Goal: Task Accomplishment & Management: Manage account settings

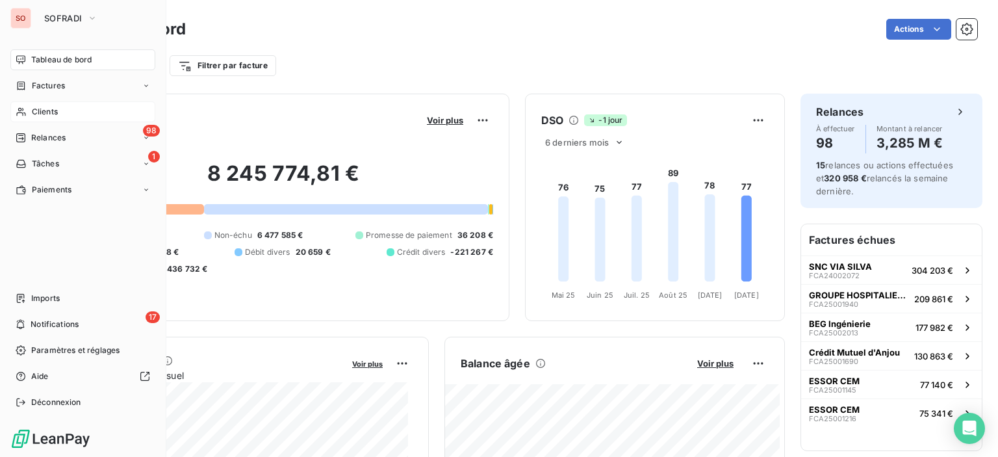
click at [57, 107] on span "Clients" at bounding box center [45, 112] width 26 height 12
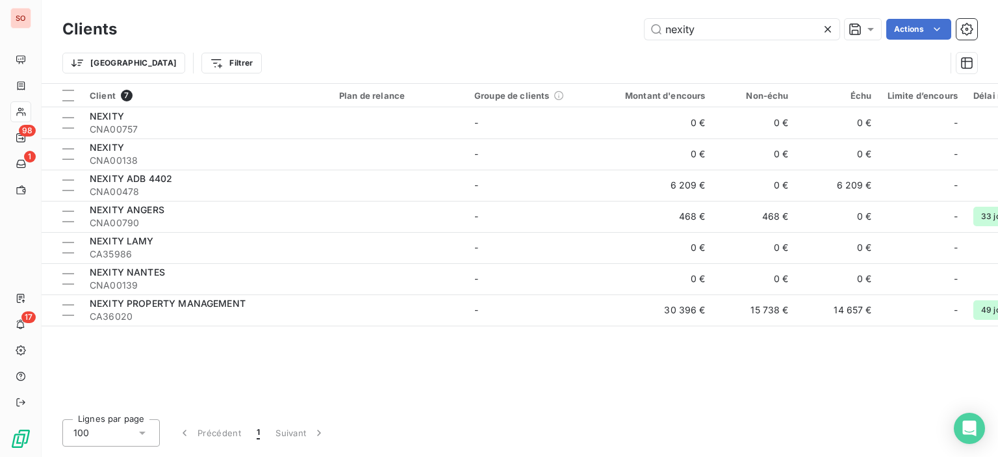
drag, startPoint x: 699, startPoint y: 19, endPoint x: 528, endPoint y: 18, distance: 170.3
click at [541, 19] on div "nexity Actions" at bounding box center [555, 29] width 845 height 21
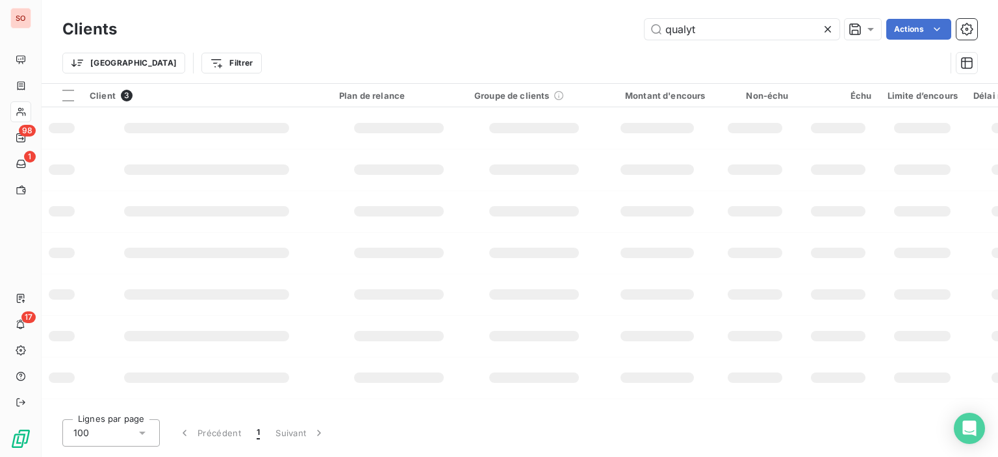
type input "qualyt"
click at [824, 29] on icon at bounding box center [828, 29] width 13 height 13
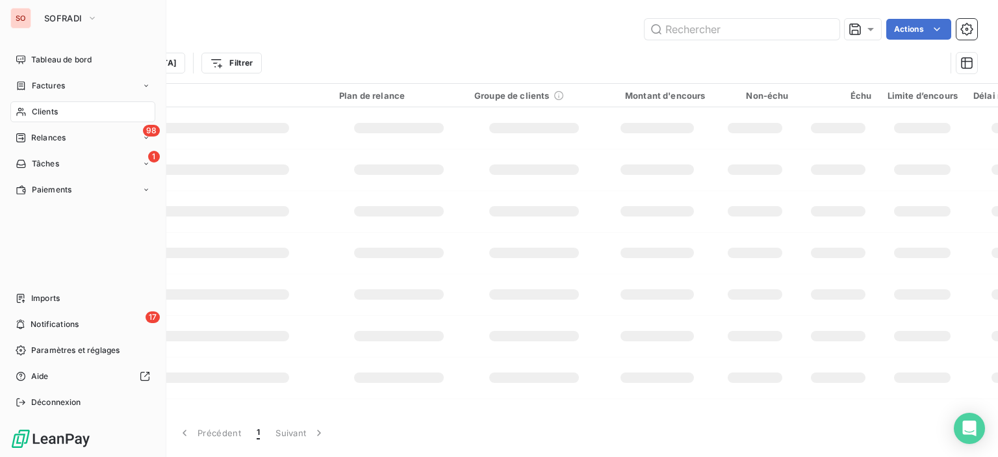
click at [45, 106] on span "Clients" at bounding box center [45, 112] width 26 height 12
click at [60, 90] on span "Factures" at bounding box center [48, 86] width 33 height 12
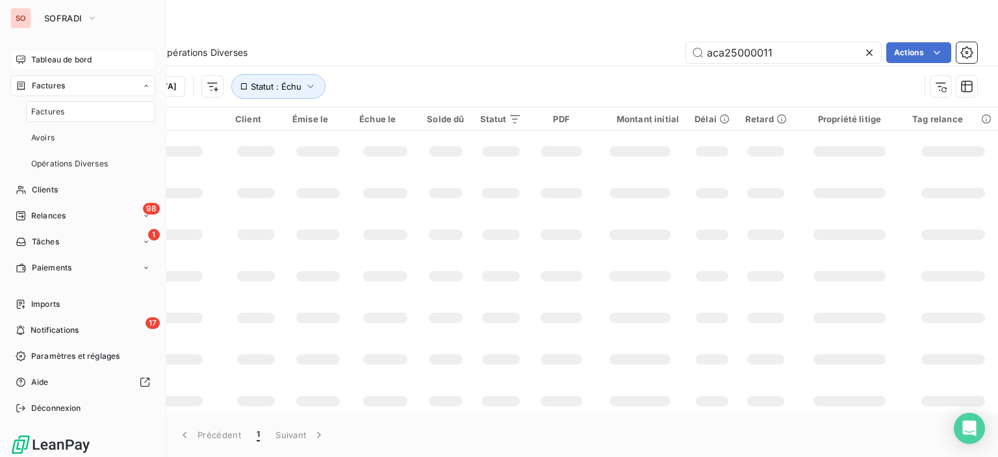
click at [68, 53] on div "Tableau de bord" at bounding box center [82, 59] width 145 height 21
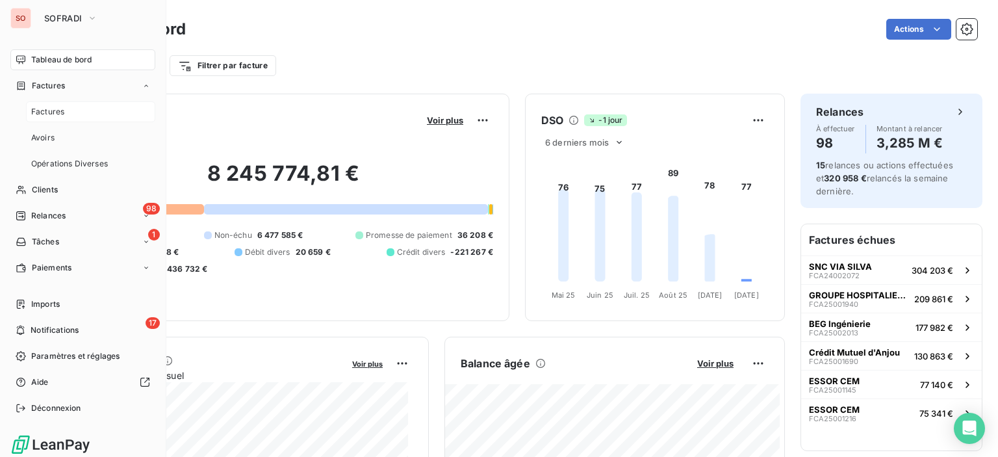
click at [60, 108] on span "Factures" at bounding box center [47, 112] width 33 height 12
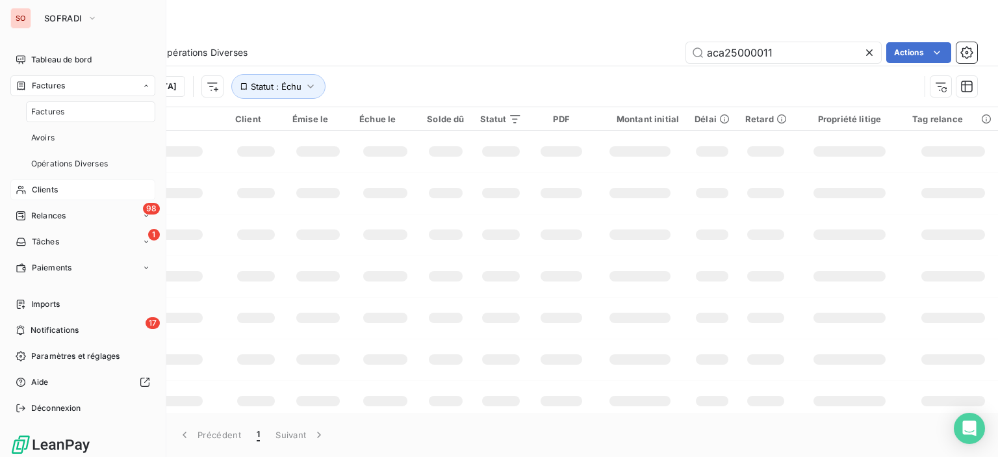
click at [48, 189] on span "Clients" at bounding box center [45, 190] width 26 height 12
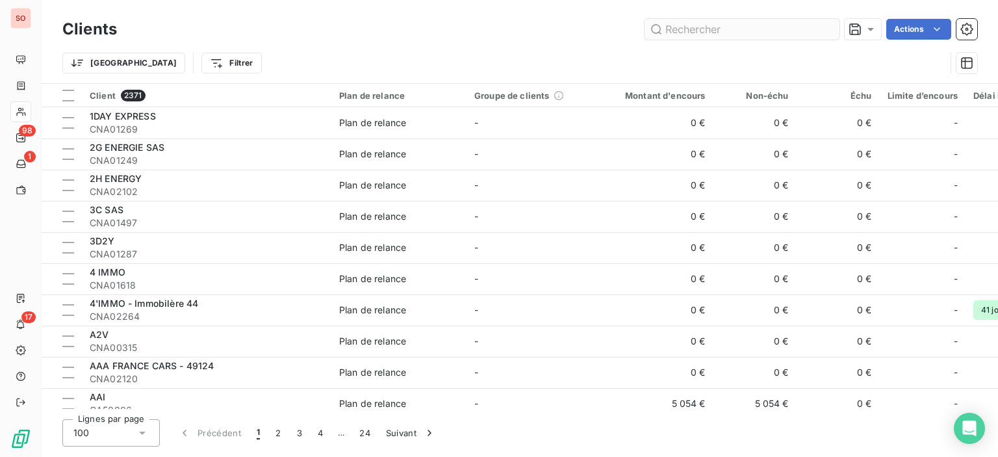
click at [719, 31] on input "text" at bounding box center [742, 29] width 195 height 21
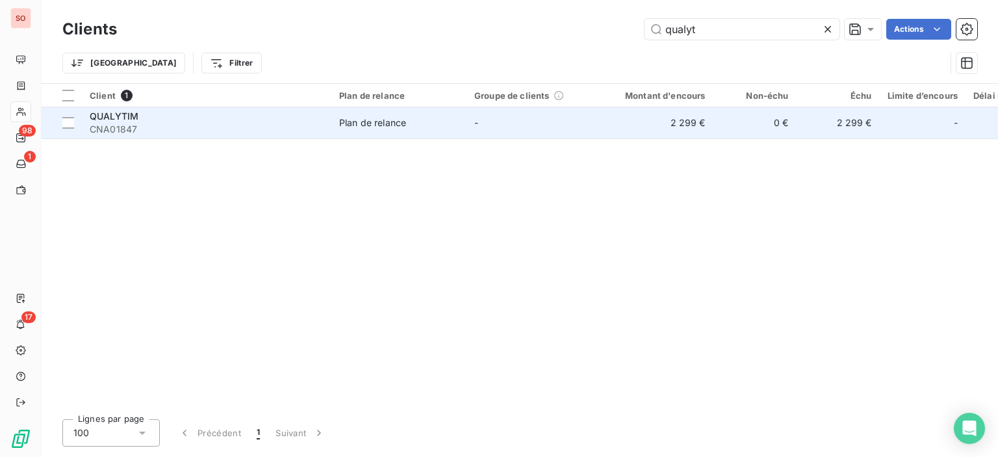
type input "qualyt"
click at [608, 130] on td "2 299 €" at bounding box center [658, 122] width 112 height 31
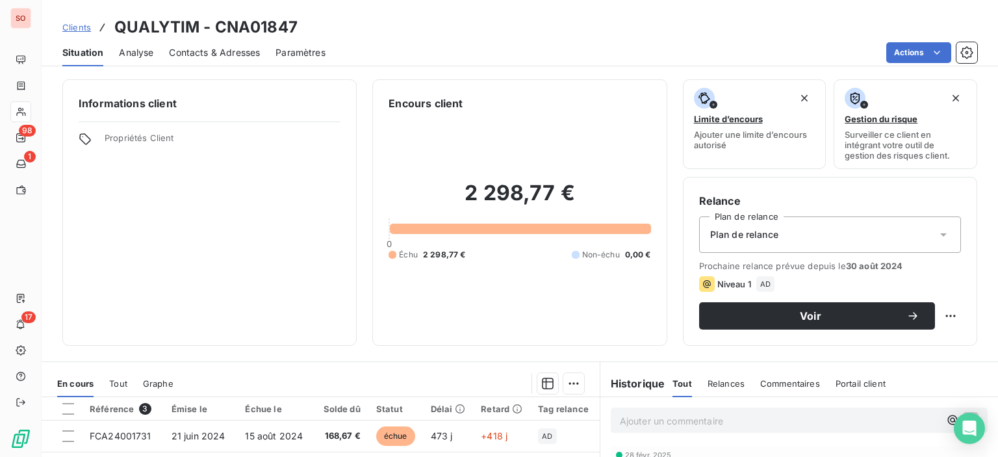
click at [182, 59] on div "Contacts & Adresses" at bounding box center [214, 52] width 91 height 27
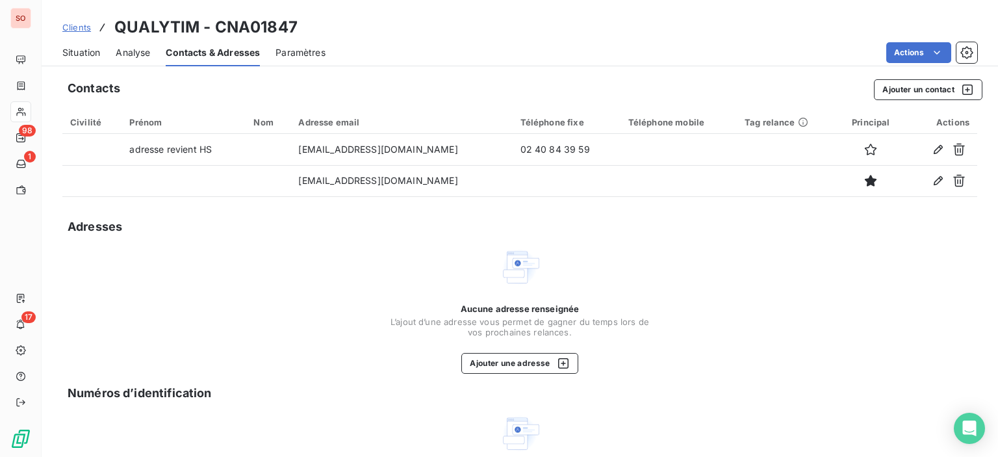
click at [83, 49] on span "Situation" at bounding box center [81, 52] width 38 height 13
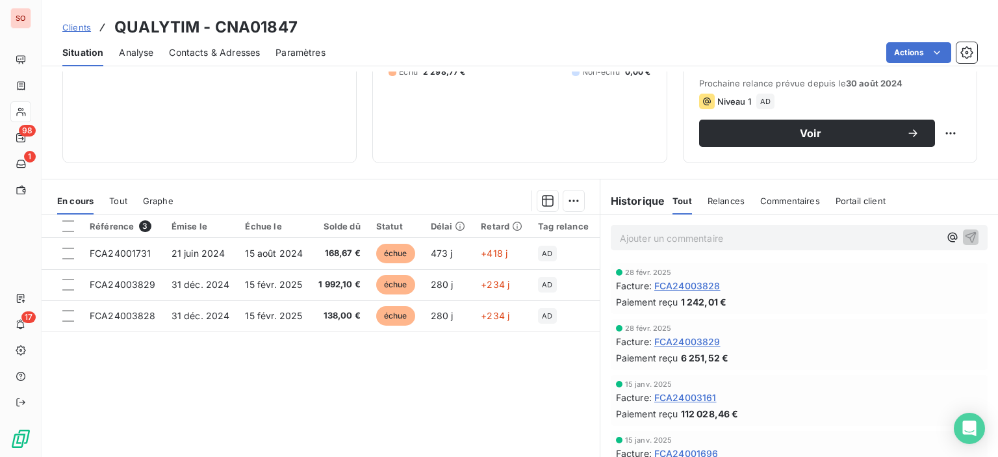
scroll to position [195, 0]
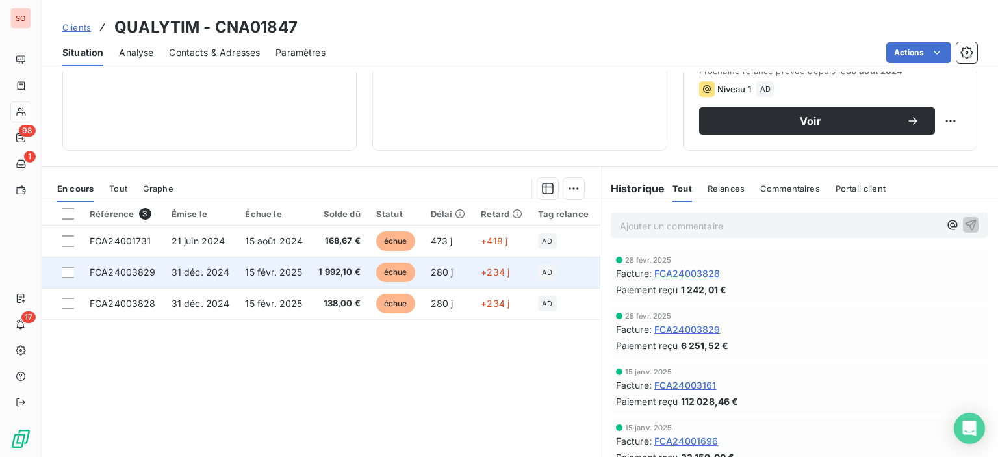
click at [376, 272] on span "échue" at bounding box center [395, 272] width 39 height 19
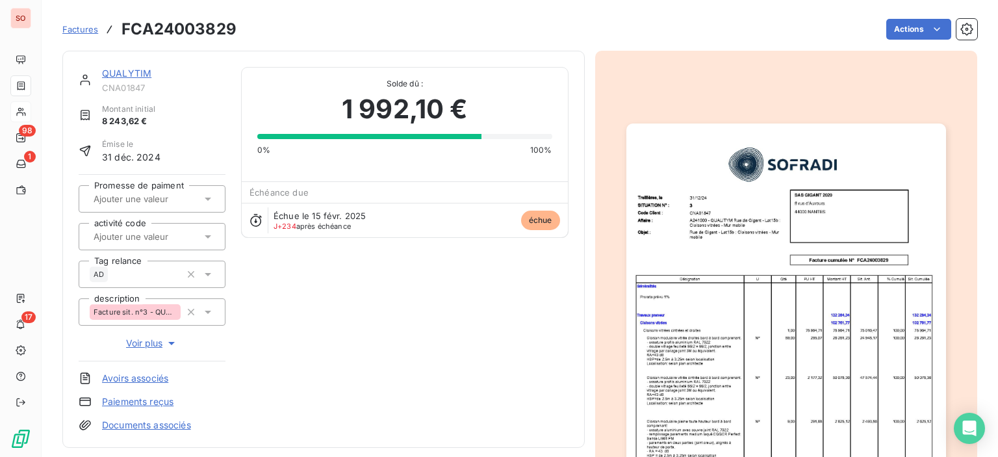
click at [749, 261] on img "button" at bounding box center [787, 349] width 320 height 452
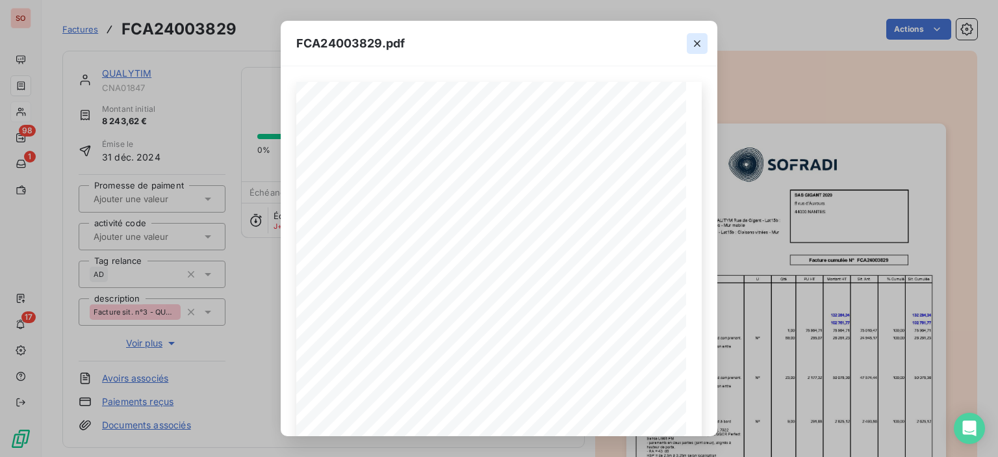
click at [697, 42] on icon "button" at bounding box center [697, 43] width 13 height 13
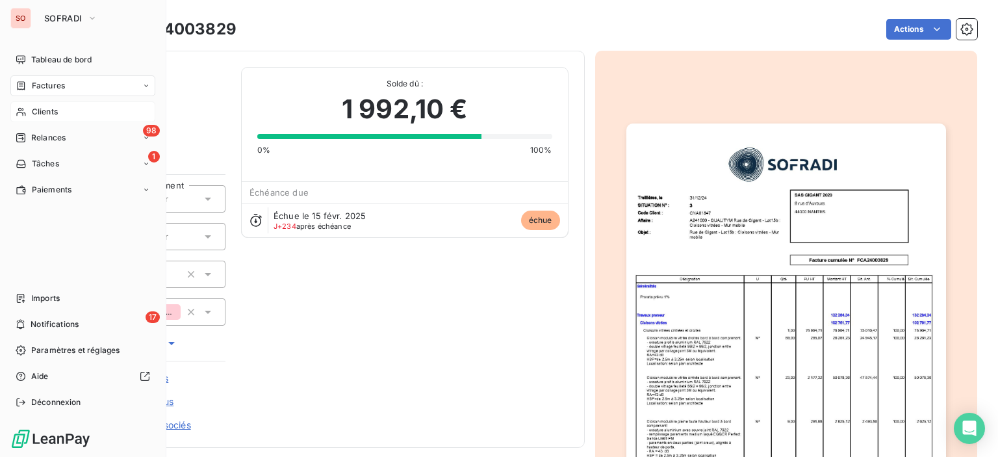
click at [44, 117] on span "Clients" at bounding box center [45, 112] width 26 height 12
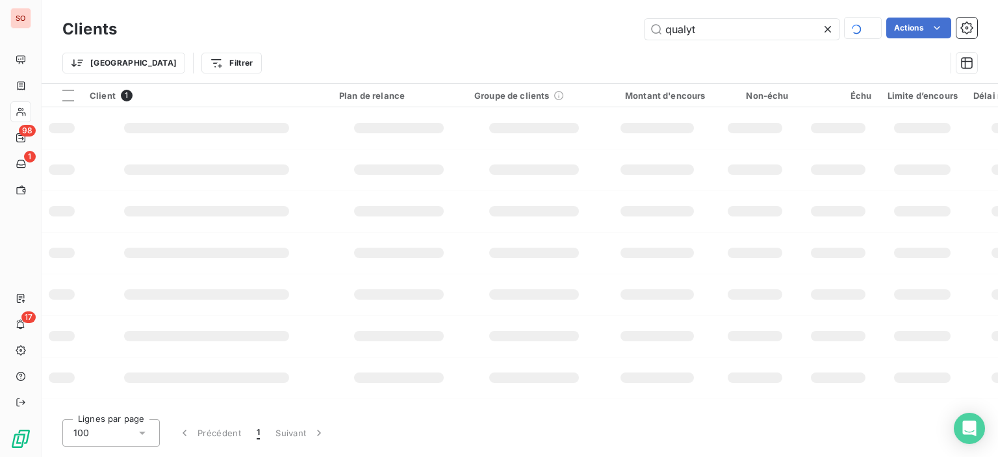
drag, startPoint x: 742, startPoint y: 36, endPoint x: 432, endPoint y: -4, distance: 311.9
click at [432, 0] on html "SO 98 1 17 Clients qualyt Actions Trier Filtrer Client 1 Plan de relance Groupe…" at bounding box center [499, 228] width 998 height 457
type input "spie airbus"
click at [207, 137] on td at bounding box center [207, 128] width 250 height 42
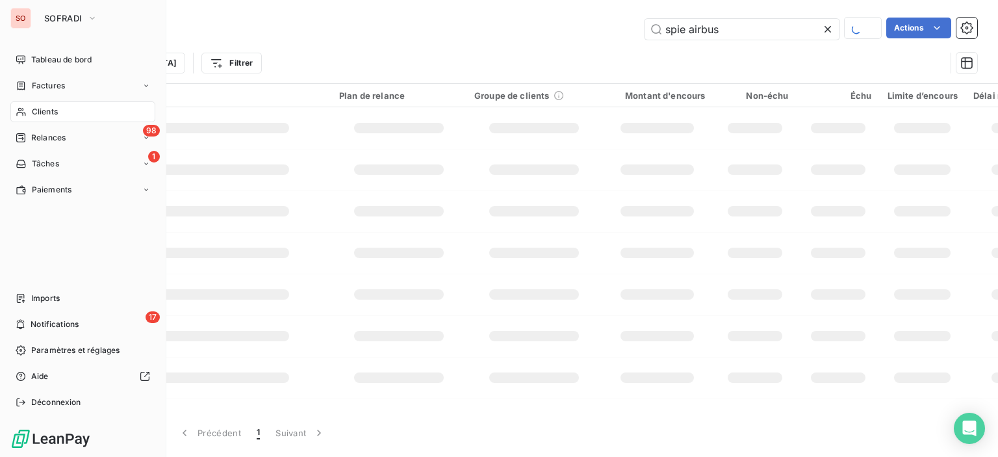
click at [44, 108] on span "Clients" at bounding box center [45, 112] width 26 height 12
click at [61, 66] on div "Tableau de bord" at bounding box center [82, 59] width 145 height 21
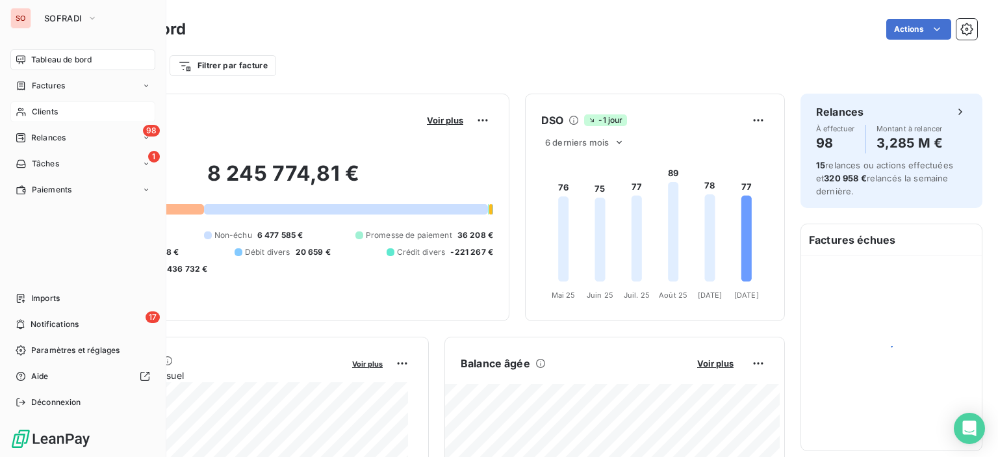
click at [49, 114] on span "Clients" at bounding box center [45, 112] width 26 height 12
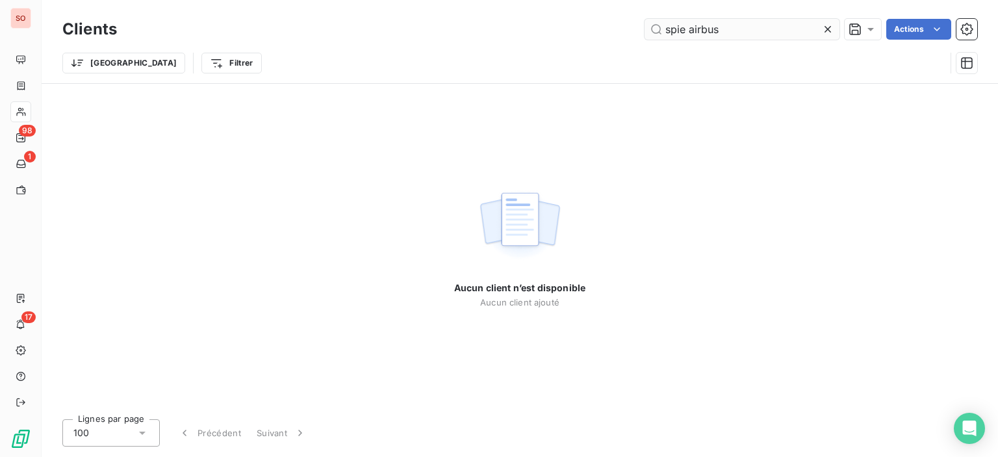
click at [746, 30] on input "spie airbus" at bounding box center [742, 29] width 195 height 21
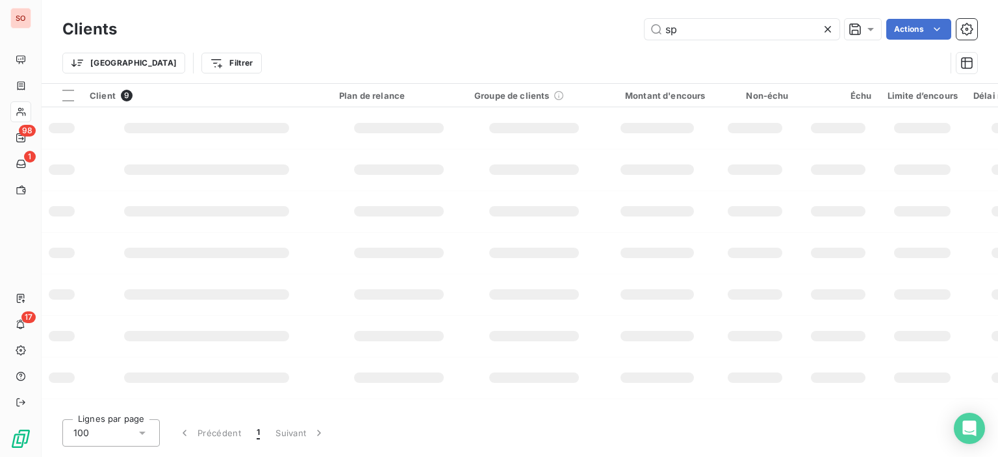
type input "s"
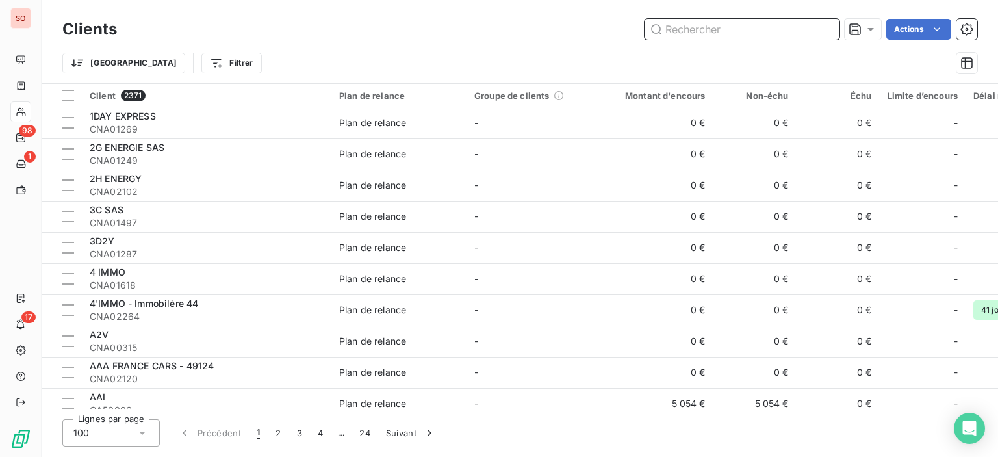
click at [675, 32] on input "text" at bounding box center [742, 29] width 195 height 21
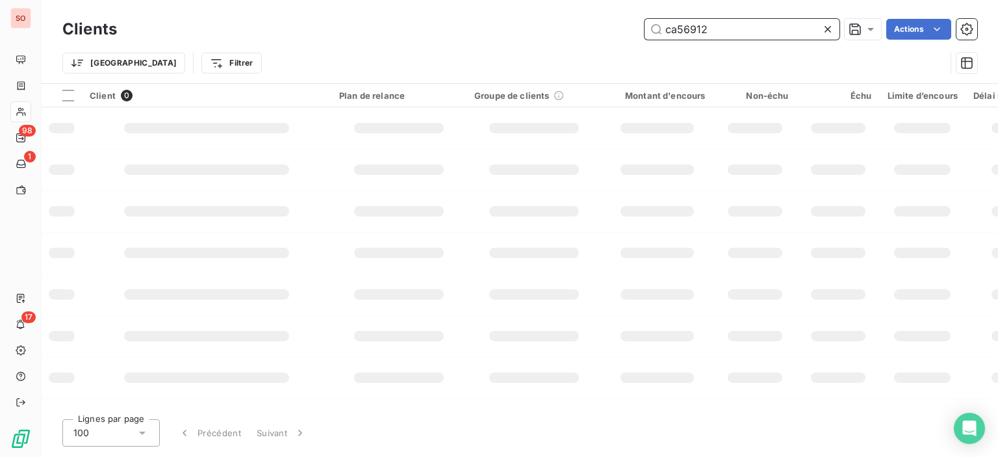
type input "ca56912"
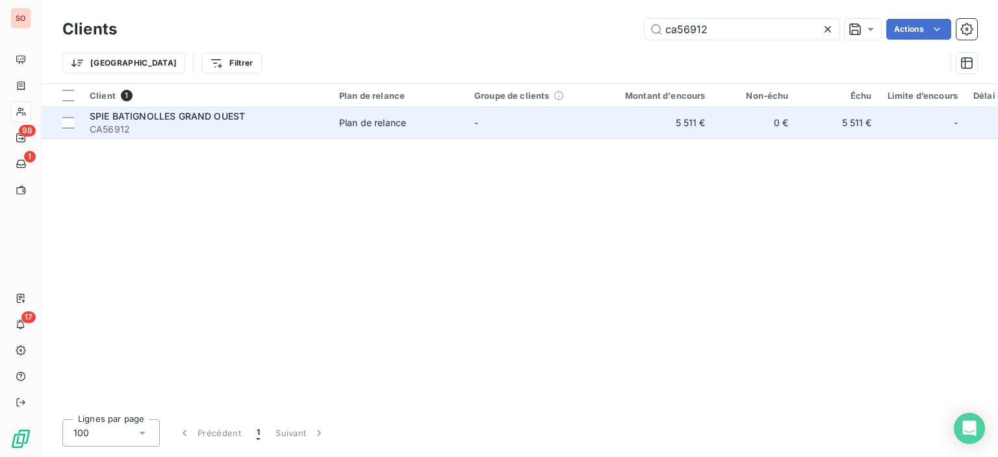
click at [375, 137] on td "Plan de relance" at bounding box center [398, 122] width 135 height 31
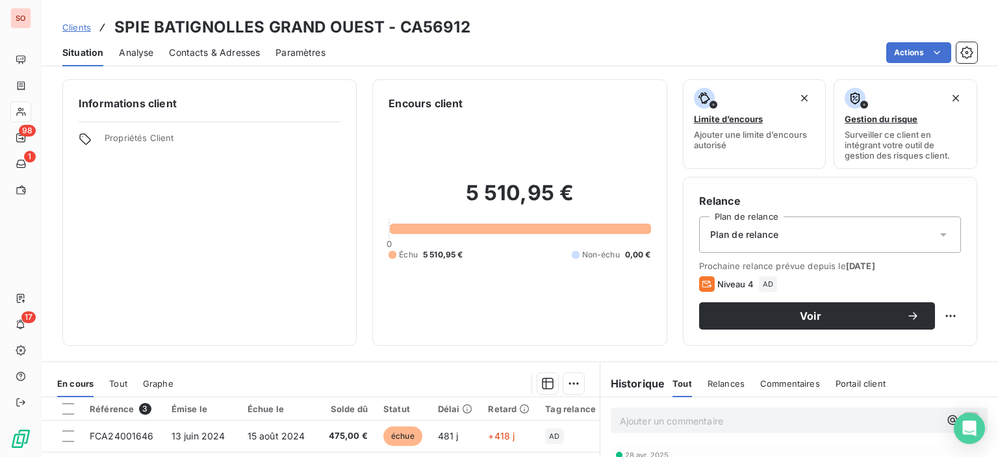
click at [250, 50] on span "Contacts & Adresses" at bounding box center [214, 52] width 91 height 13
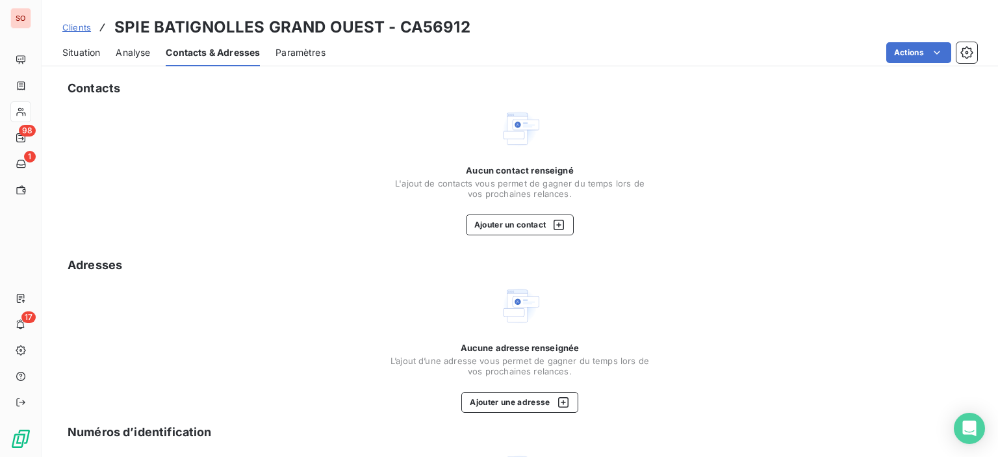
click at [94, 53] on span "Situation" at bounding box center [81, 52] width 38 height 13
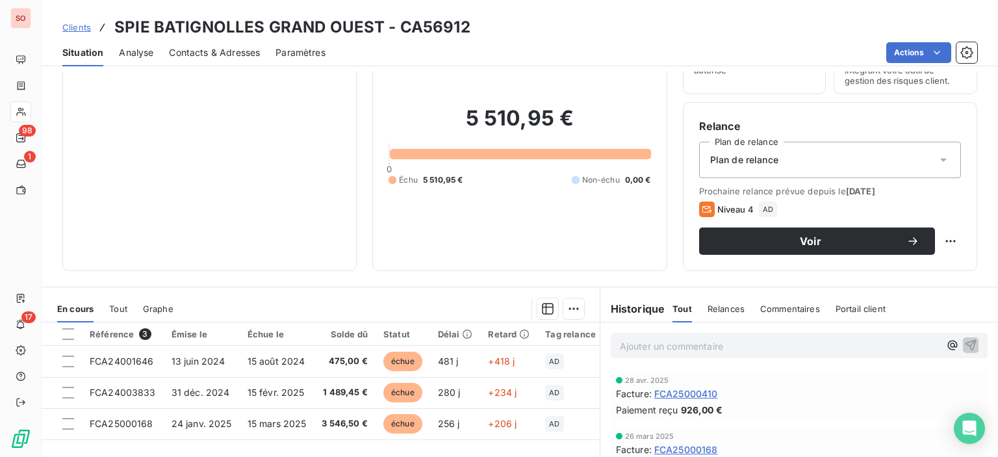
scroll to position [130, 0]
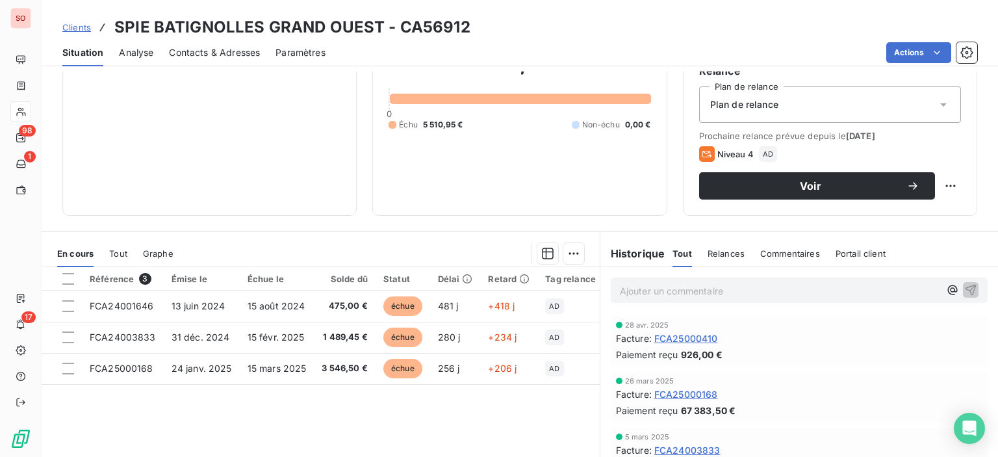
click at [225, 56] on span "Contacts & Adresses" at bounding box center [214, 52] width 91 height 13
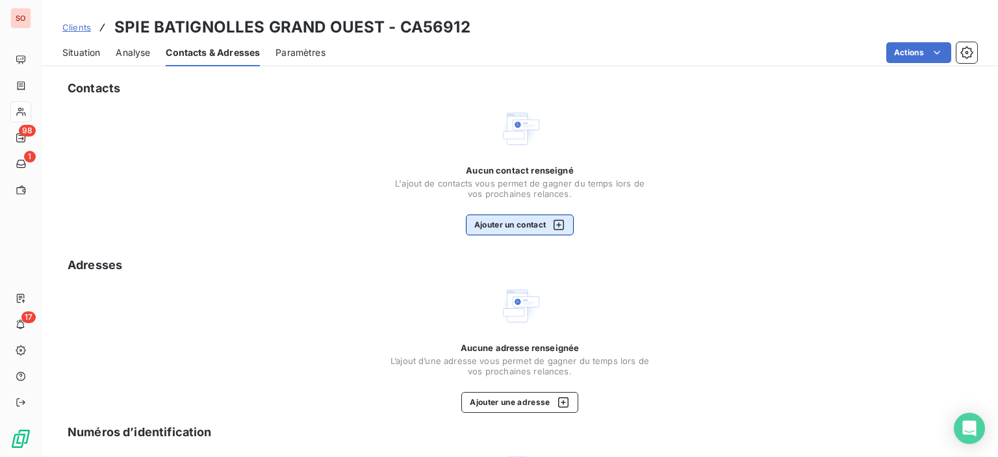
click at [560, 228] on icon "button" at bounding box center [559, 225] width 10 height 10
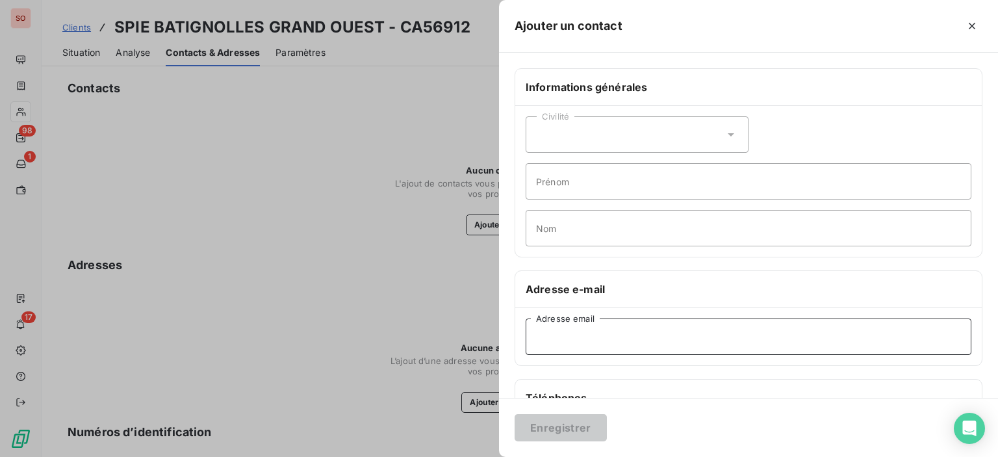
click at [588, 327] on input "Adresse email" at bounding box center [749, 336] width 446 height 36
paste input "[PERSON_NAME][EMAIL_ADDRESS][DOMAIN_NAME]"
type input "[PERSON_NAME][EMAIL_ADDRESS][DOMAIN_NAME]"
drag, startPoint x: 716, startPoint y: 342, endPoint x: 338, endPoint y: 337, distance: 377.6
click at [338, 456] on div "Ajouter un contact Informations générales Civilité Prénom Nom Adresse e-mail [E…" at bounding box center [499, 457] width 998 height 0
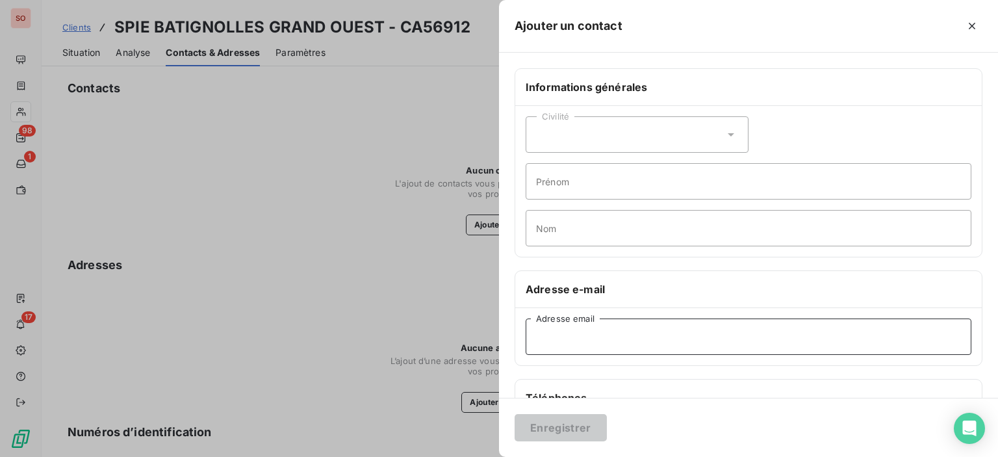
click at [589, 344] on input "Adresse email" at bounding box center [749, 336] width 446 height 36
paste input "[EMAIL_ADDRESS][DOMAIN_NAME]"
type input "[EMAIL_ADDRESS][DOMAIN_NAME]"
click at [605, 192] on input "Prénom" at bounding box center [749, 181] width 446 height 36
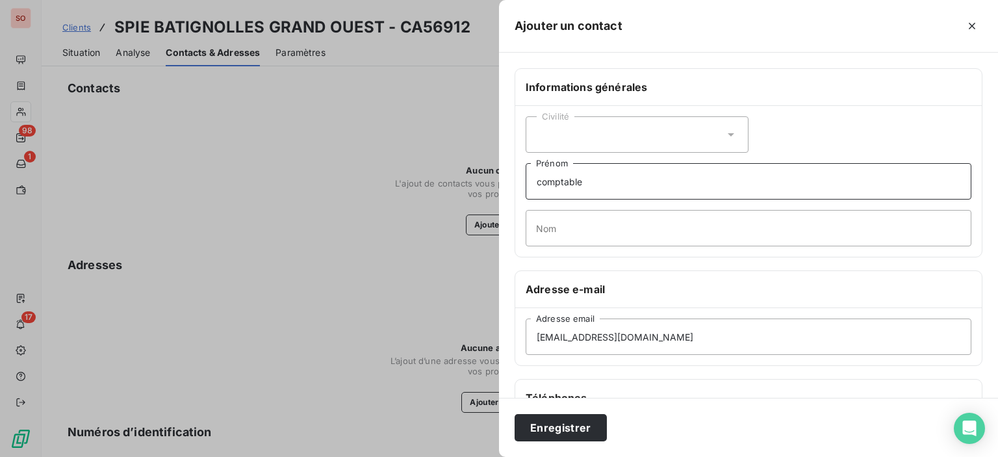
type input "comptable"
drag, startPoint x: 206, startPoint y: 248, endPoint x: 149, endPoint y: 215, distance: 65.2
click at [206, 248] on div at bounding box center [499, 228] width 998 height 457
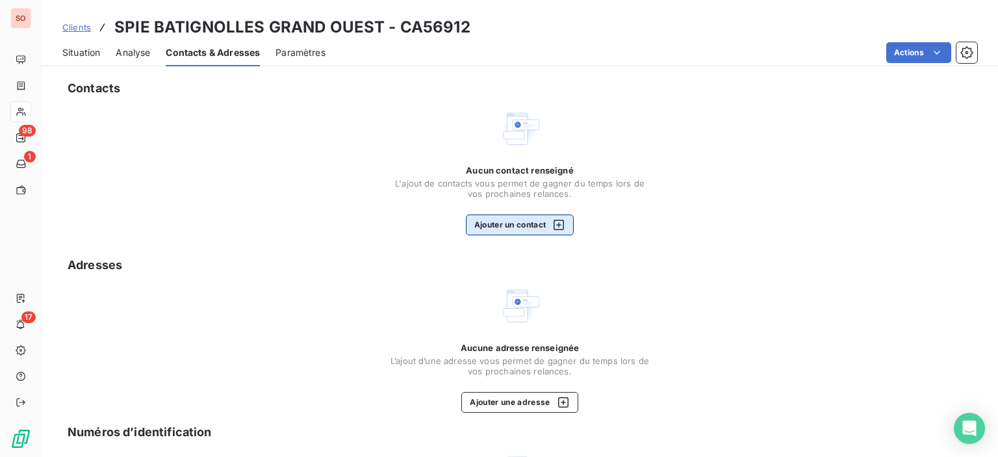
click at [559, 221] on icon "button" at bounding box center [558, 224] width 13 height 13
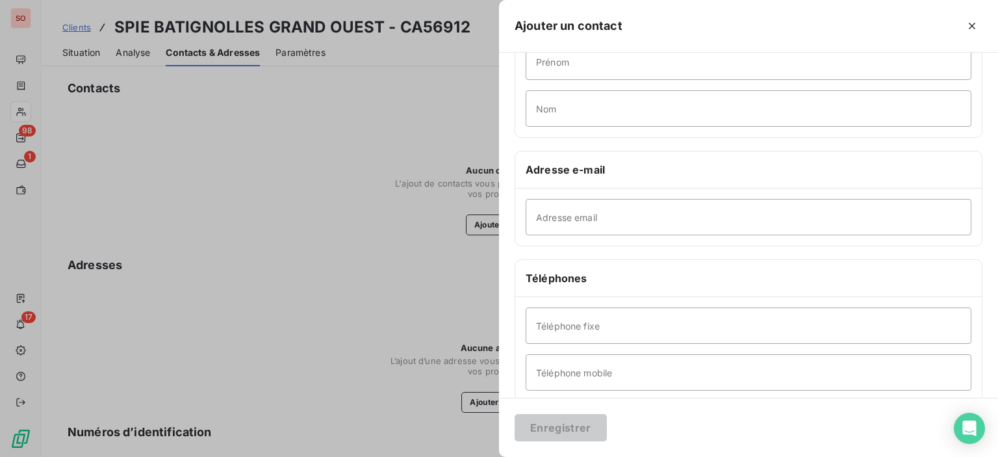
scroll to position [115, 0]
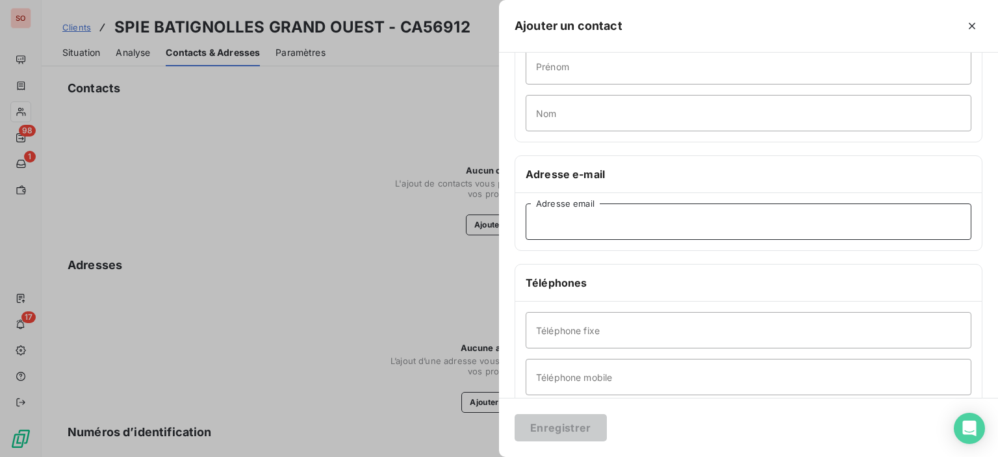
paste input "[EMAIL_ADDRESS][DOMAIN_NAME]"
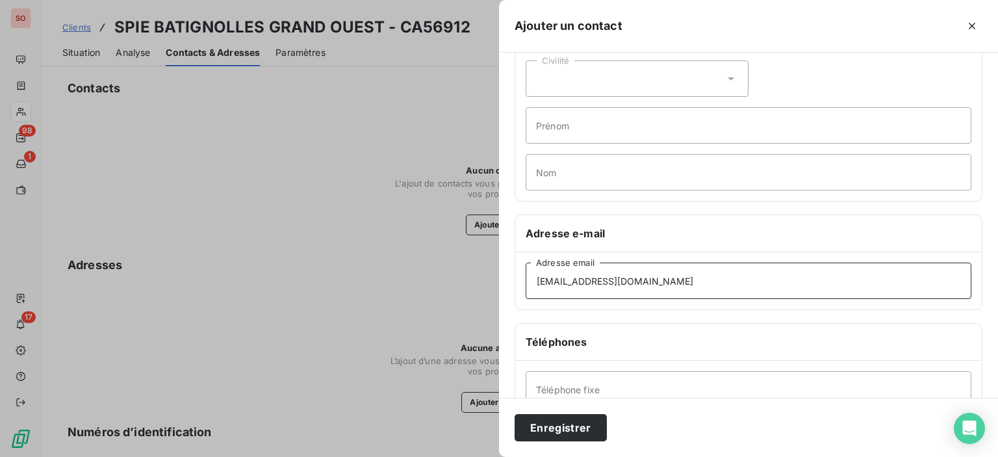
scroll to position [0, 0]
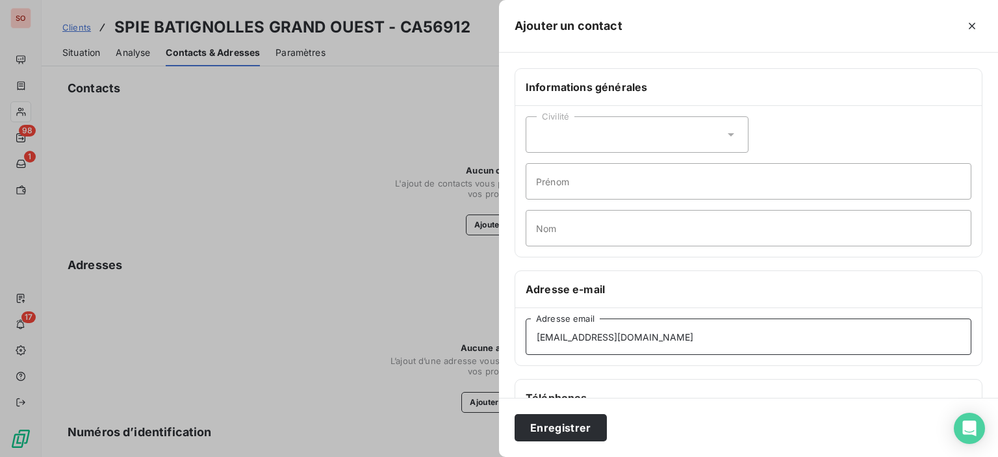
type input "[EMAIL_ADDRESS][DOMAIN_NAME]"
click at [607, 180] on input "Prénom" at bounding box center [749, 181] width 446 height 36
click at [543, 185] on input "cOMPTABLE" at bounding box center [749, 181] width 446 height 36
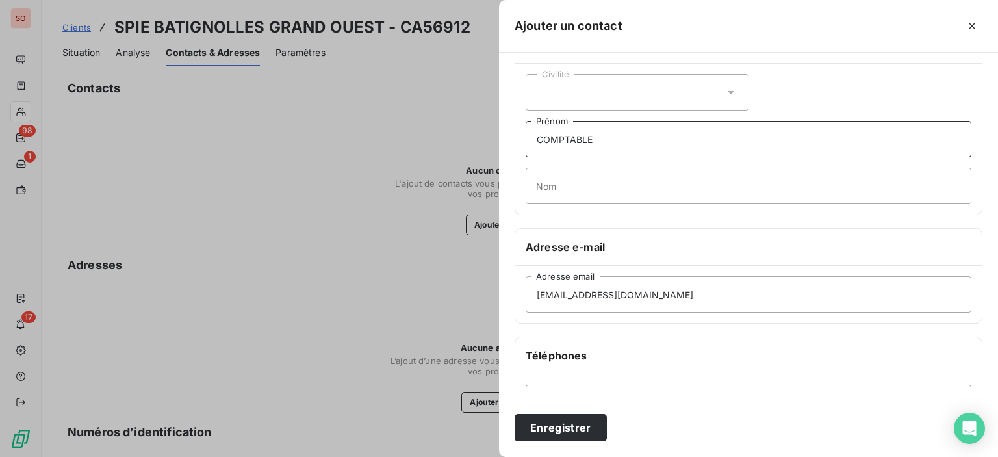
scroll to position [65, 0]
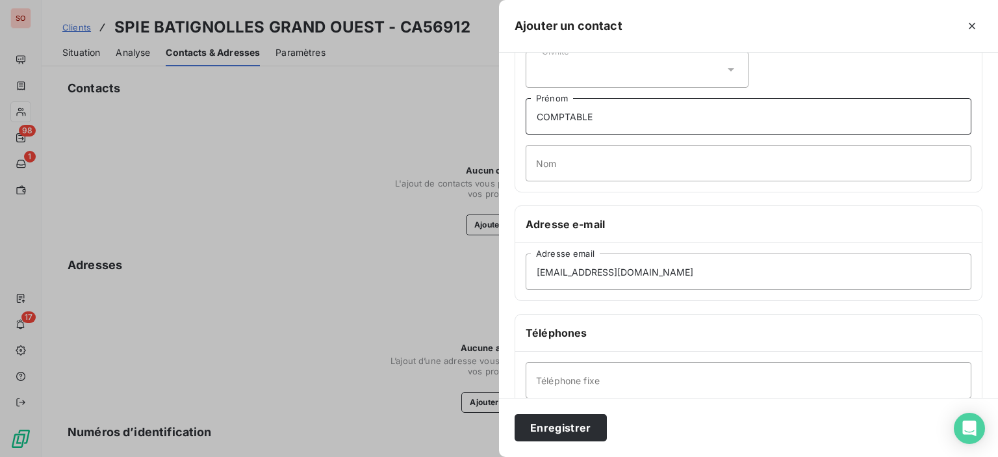
type input "COMPTABLE"
click at [691, 387] on input "Téléphone fixe" at bounding box center [749, 380] width 446 height 36
type input "03 20 14 29 25"
click at [573, 431] on button "Enregistrer" at bounding box center [561, 427] width 92 height 27
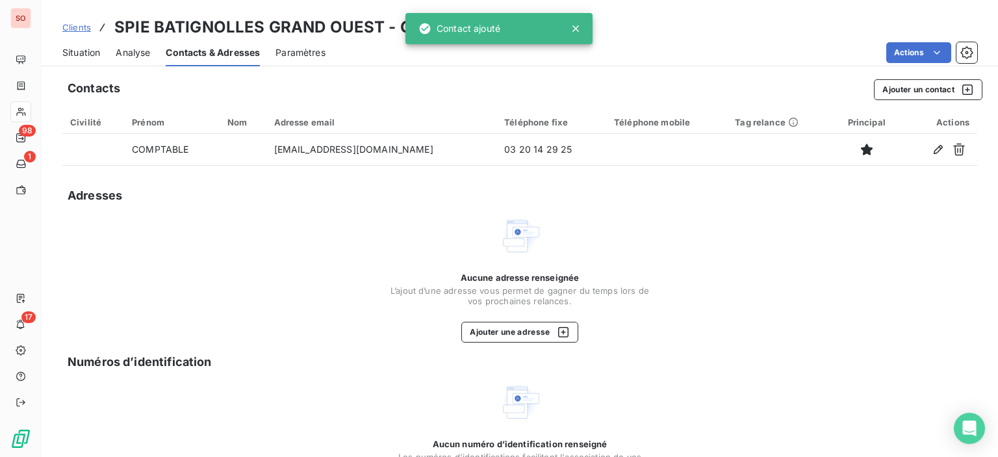
click at [86, 49] on span "Situation" at bounding box center [81, 52] width 38 height 13
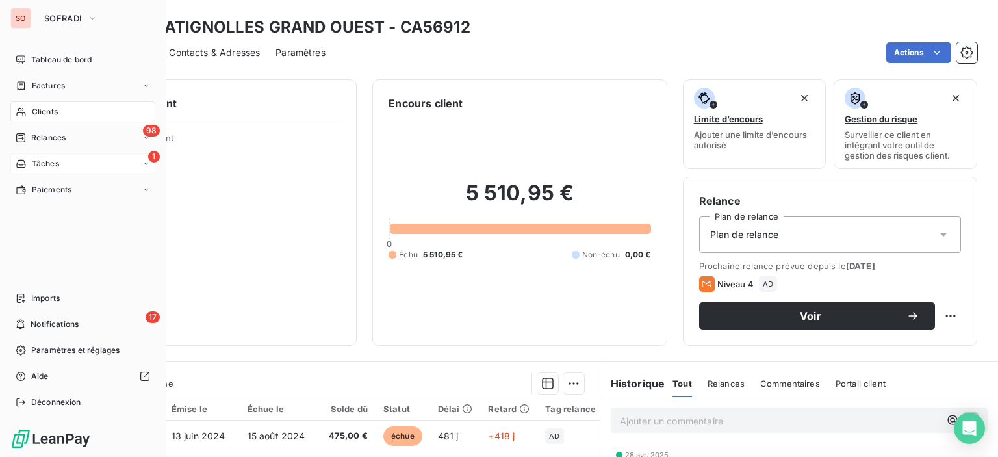
click at [27, 157] on div "1 Tâches" at bounding box center [82, 163] width 145 height 21
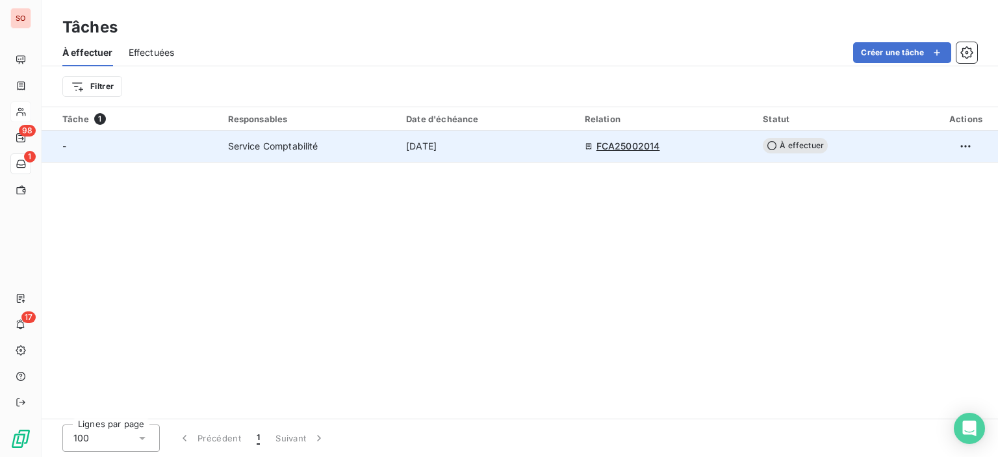
click at [428, 148] on span "[DATE]" at bounding box center [421, 146] width 31 height 13
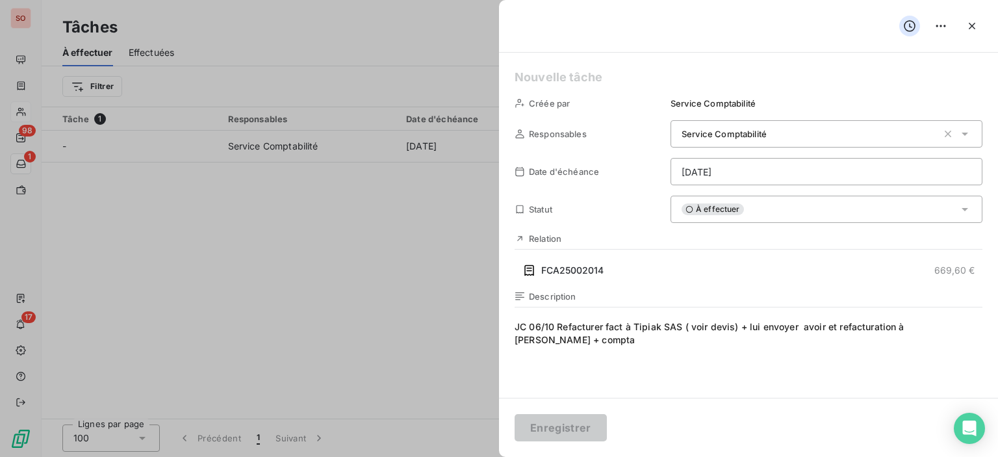
click at [656, 361] on span "JC 06/10 Refacturer fact à Tipiak SAS ( voir devis) + lui envoyer avoir et refa…" at bounding box center [749, 445] width 468 height 250
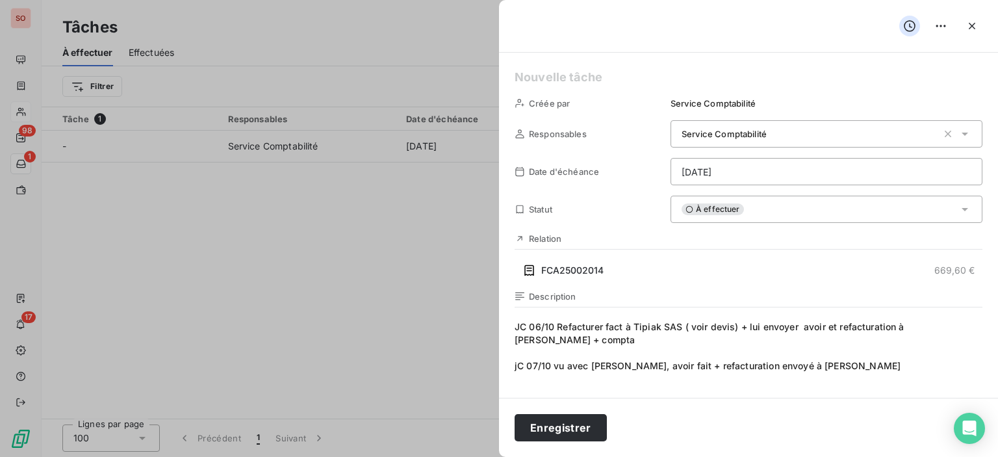
click at [515, 365] on span "JC 06/10 Refacturer fact à Tipiak SAS ( voir devis) + lui envoyer avoir et refa…" at bounding box center [749, 445] width 468 height 250
click at [874, 211] on div "À effectuer" at bounding box center [827, 209] width 312 height 27
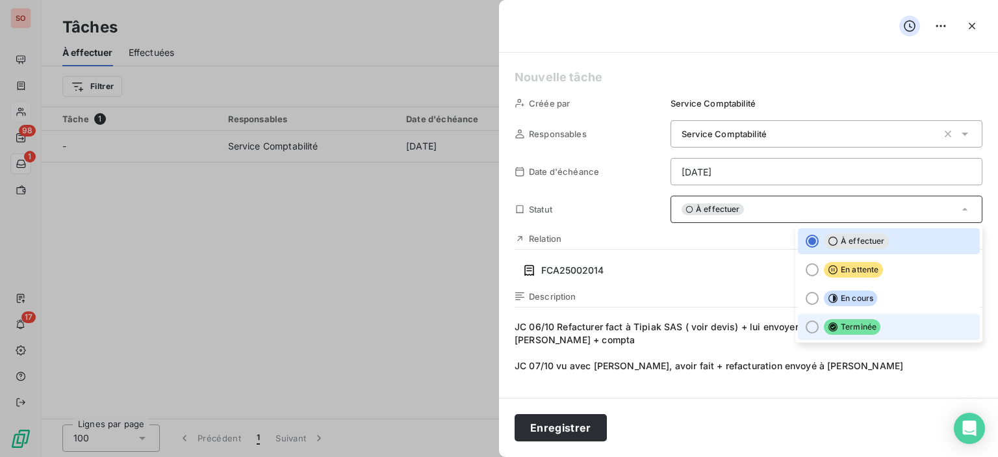
click at [866, 324] on span "Terminée" at bounding box center [852, 327] width 57 height 16
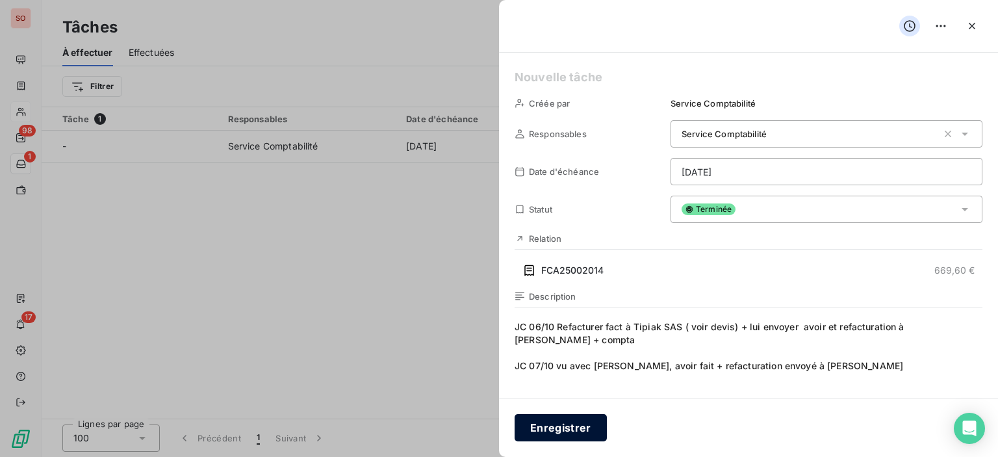
click at [549, 440] on button "Enregistrer" at bounding box center [561, 427] width 92 height 27
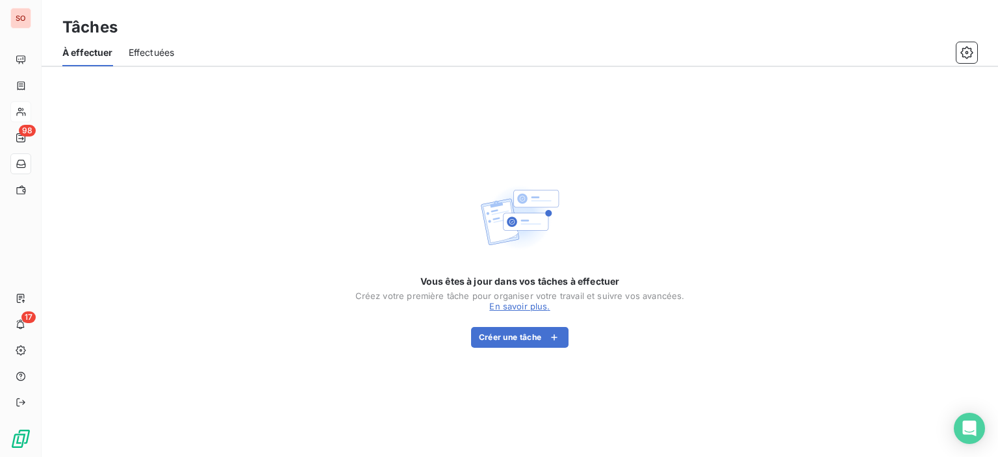
click at [164, 57] on span "Effectuées" at bounding box center [152, 52] width 46 height 13
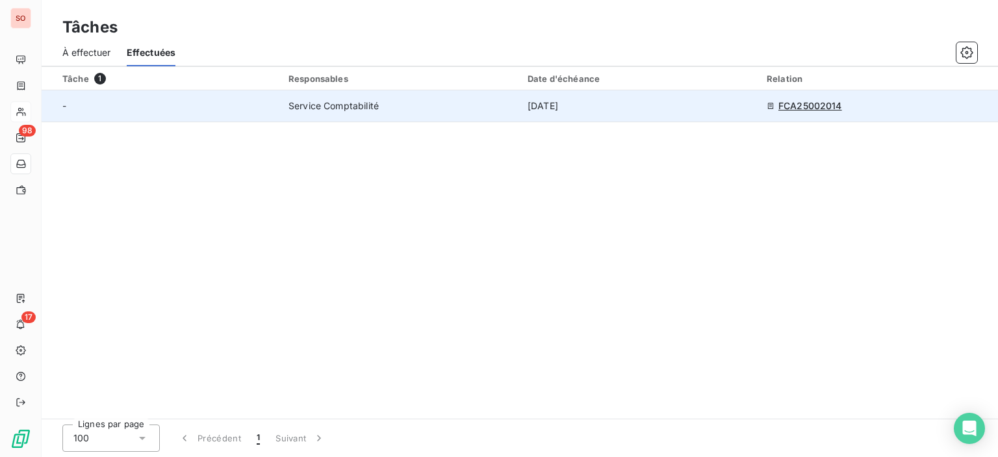
click at [141, 101] on div "-" at bounding box center [167, 105] width 211 height 13
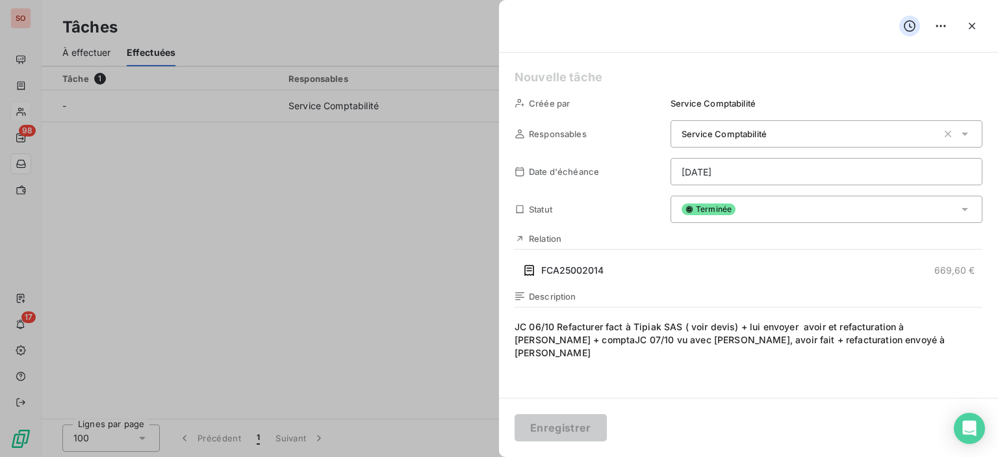
click at [259, 279] on div at bounding box center [499, 228] width 998 height 457
click at [979, 25] on button "button" at bounding box center [972, 26] width 21 height 21
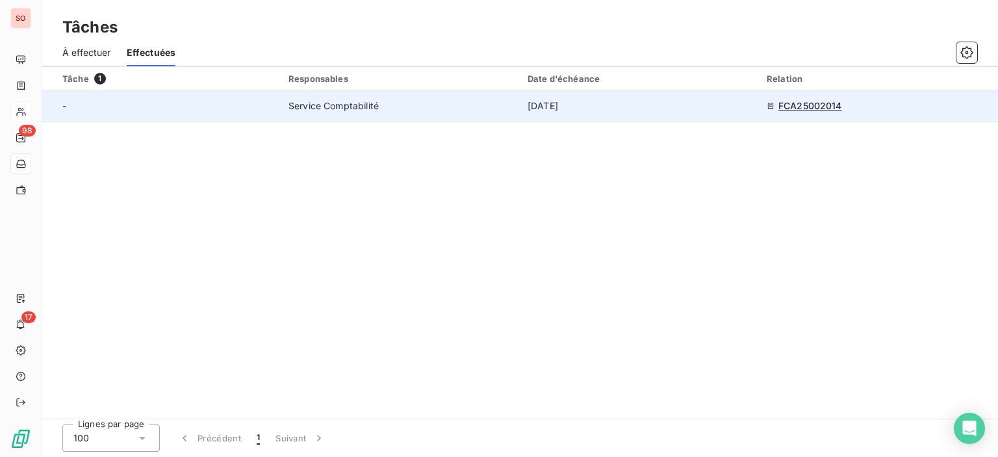
click at [830, 107] on span "FCA25002014" at bounding box center [811, 105] width 64 height 13
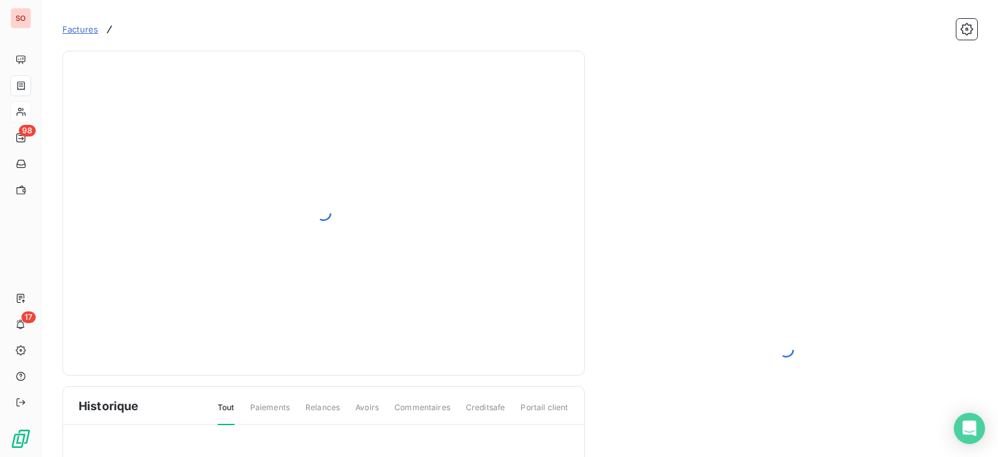
drag, startPoint x: 461, startPoint y: 260, endPoint x: 235, endPoint y: 300, distance: 229.0
click at [235, 300] on div at bounding box center [324, 213] width 490 height 292
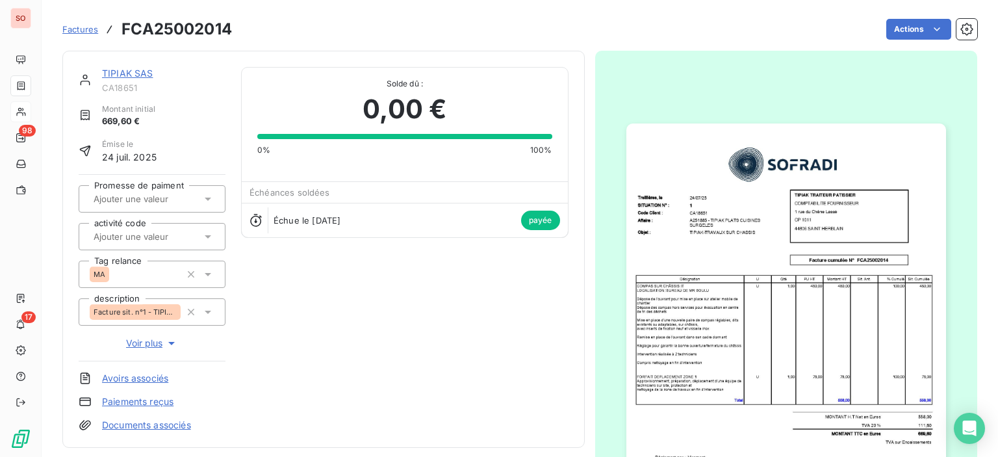
click at [139, 70] on link "TIPIAK SAS" at bounding box center [127, 73] width 51 height 11
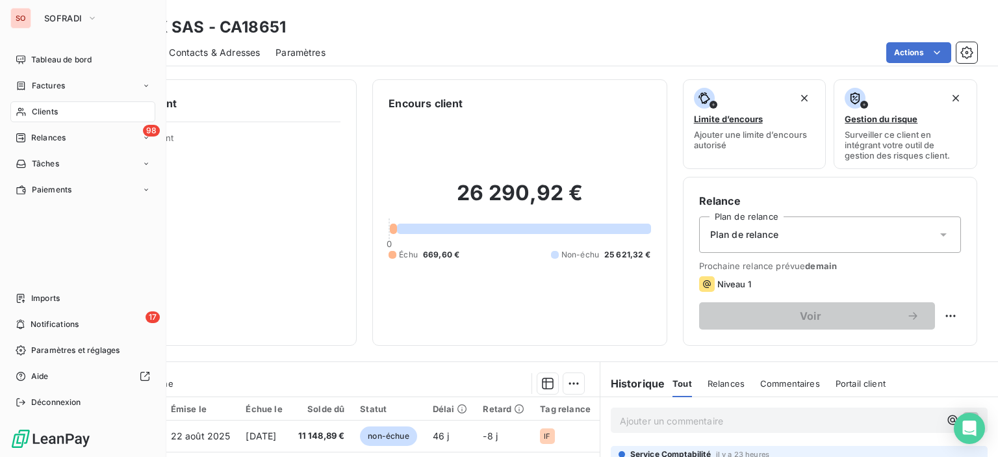
click at [46, 114] on span "Clients" at bounding box center [45, 112] width 26 height 12
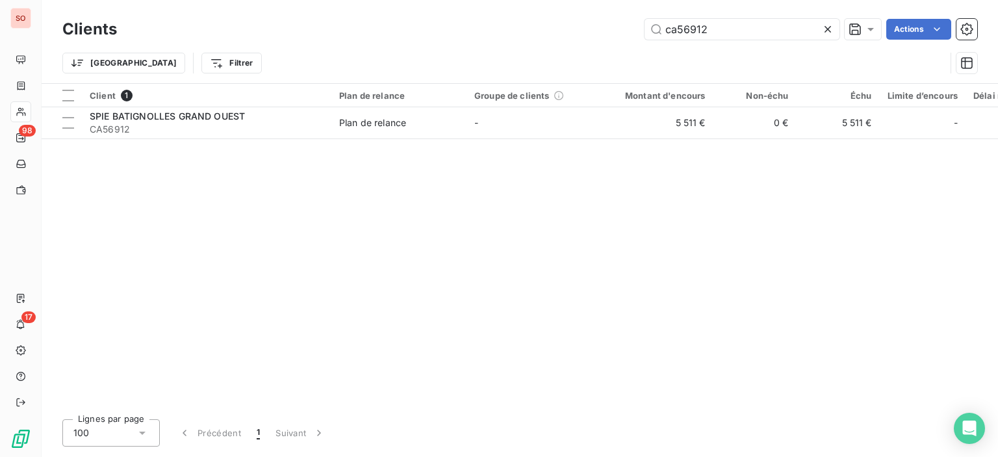
drag, startPoint x: 719, startPoint y: 29, endPoint x: 502, endPoint y: 7, distance: 217.6
click at [570, 20] on div "ca56912 Actions" at bounding box center [555, 29] width 845 height 21
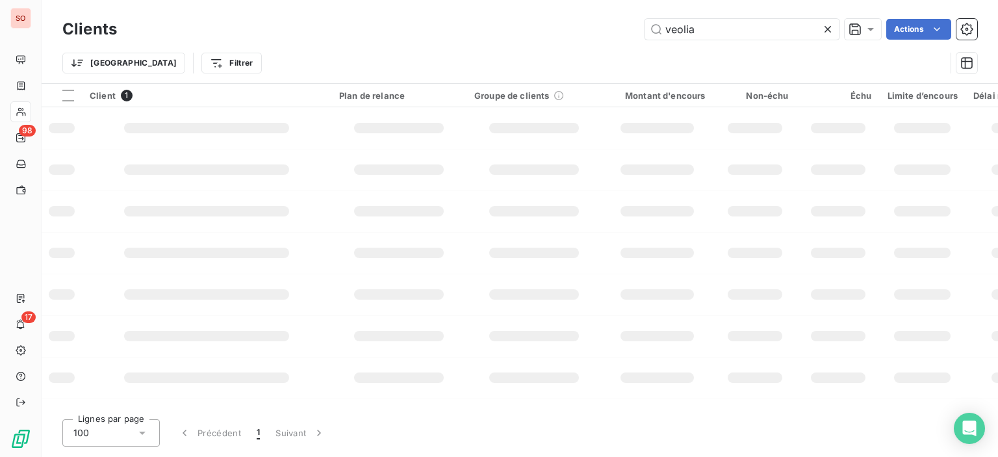
type input "veolia"
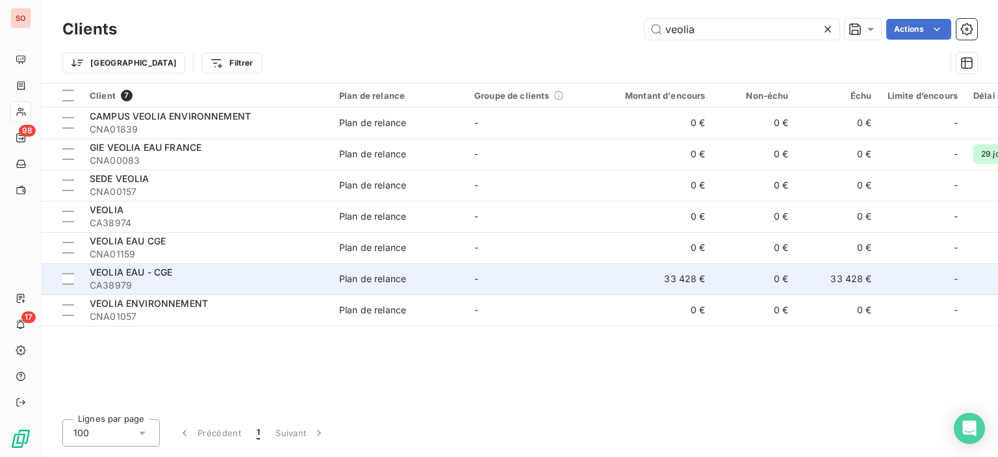
click at [289, 280] on span "CA38979" at bounding box center [207, 285] width 234 height 13
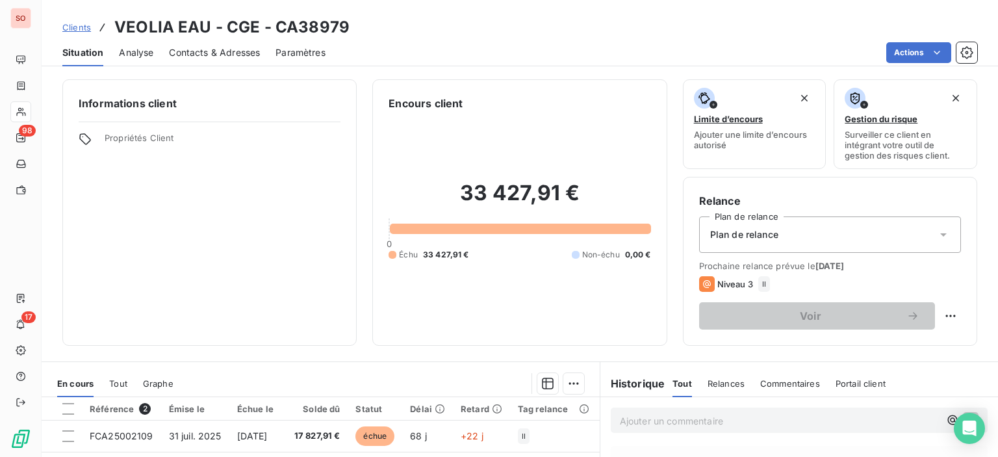
click at [220, 53] on span "Contacts & Adresses" at bounding box center [214, 52] width 91 height 13
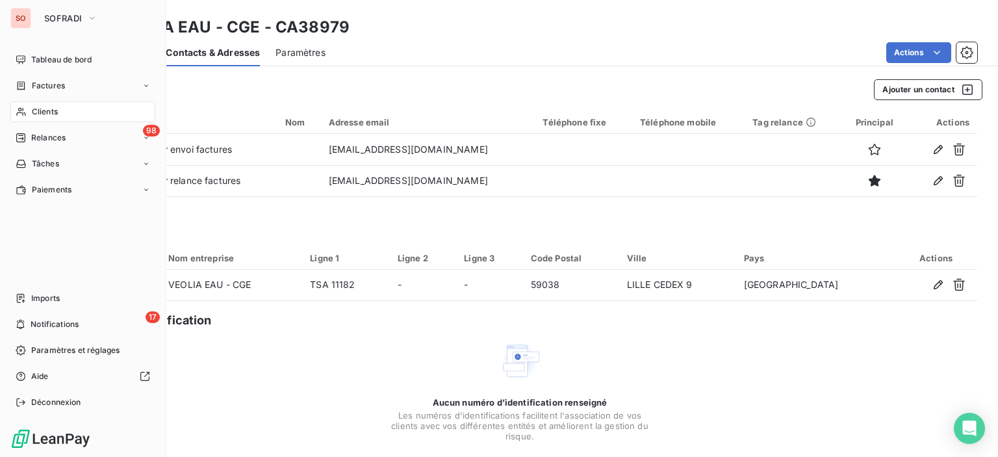
click at [47, 110] on span "Clients" at bounding box center [45, 112] width 26 height 12
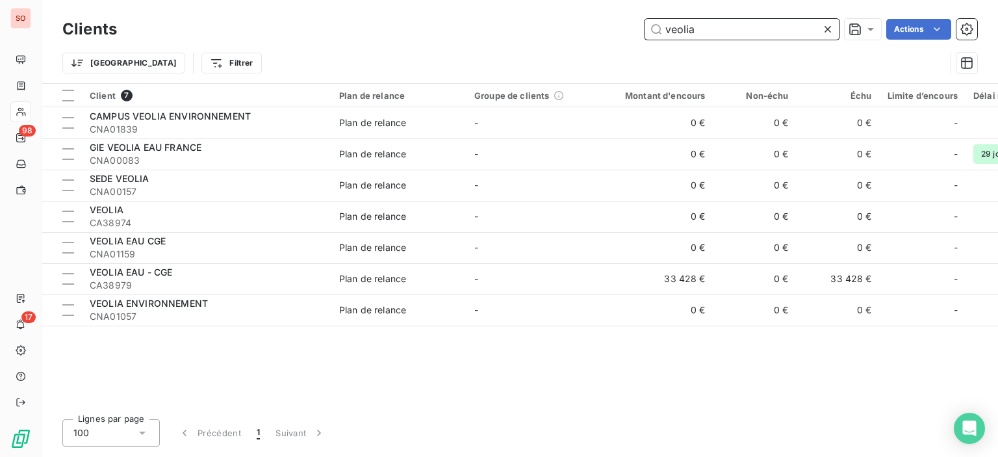
drag, startPoint x: 714, startPoint y: 30, endPoint x: 464, endPoint y: 2, distance: 251.1
click at [525, 10] on div "Clients veolia Actions Trier Filtrer" at bounding box center [520, 41] width 957 height 83
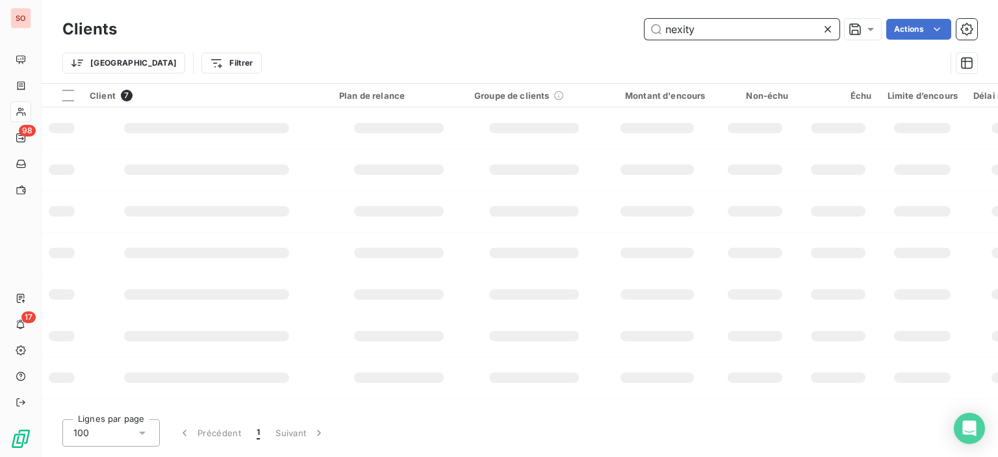
type input "nexity"
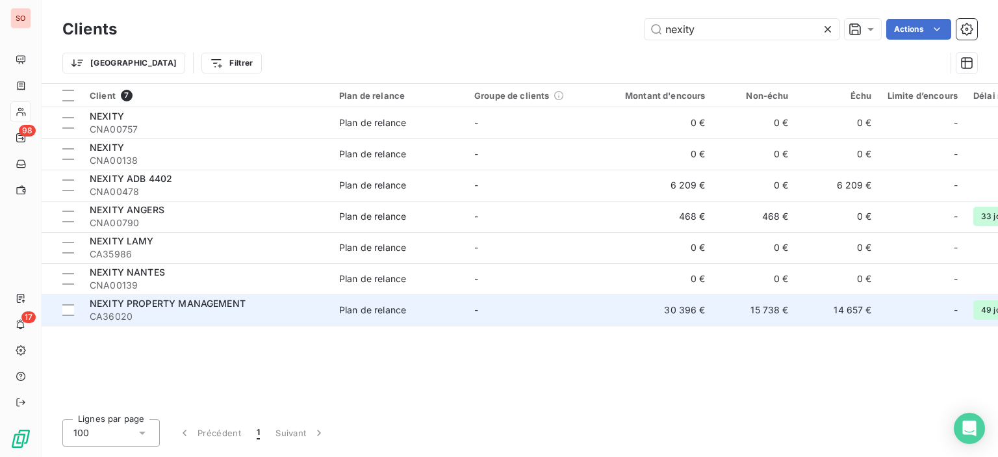
click at [166, 319] on span "CA36020" at bounding box center [207, 316] width 234 height 13
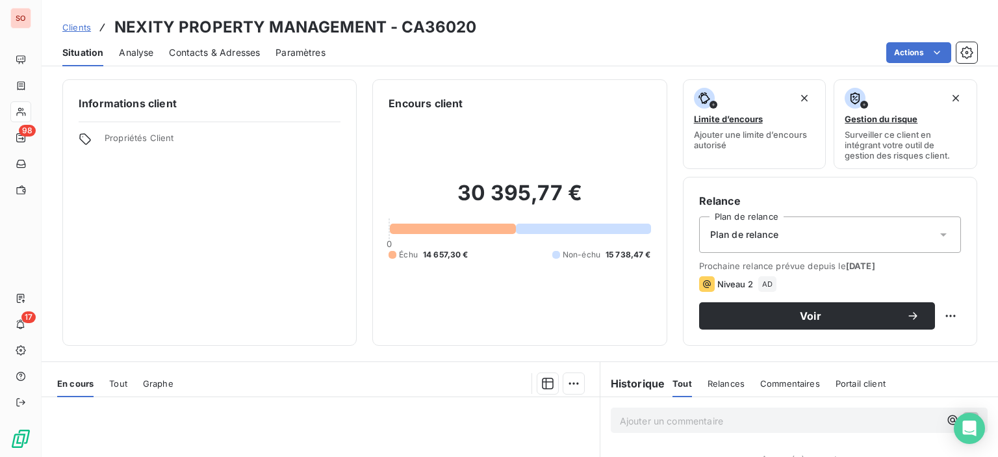
click at [227, 51] on span "Contacts & Adresses" at bounding box center [214, 52] width 91 height 13
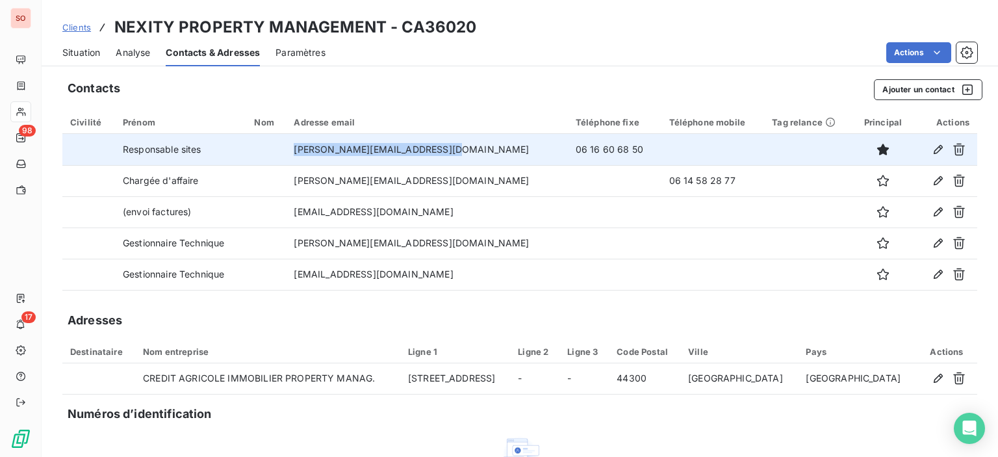
drag, startPoint x: 435, startPoint y: 149, endPoint x: 285, endPoint y: 149, distance: 149.5
click at [286, 149] on td "[PERSON_NAME][EMAIL_ADDRESS][DOMAIN_NAME]" at bounding box center [426, 149] width 281 height 31
copy td "[PERSON_NAME][EMAIL_ADDRESS][DOMAIN_NAME]"
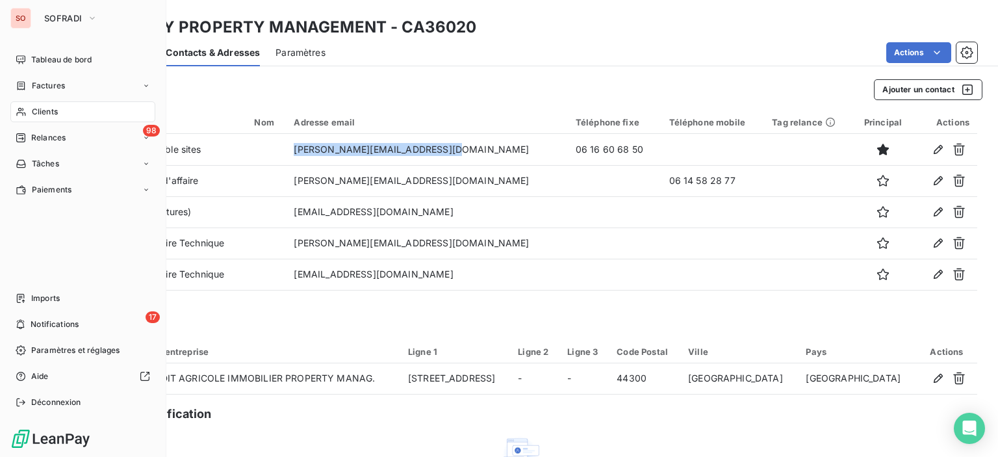
click at [39, 107] on span "Clients" at bounding box center [45, 112] width 26 height 12
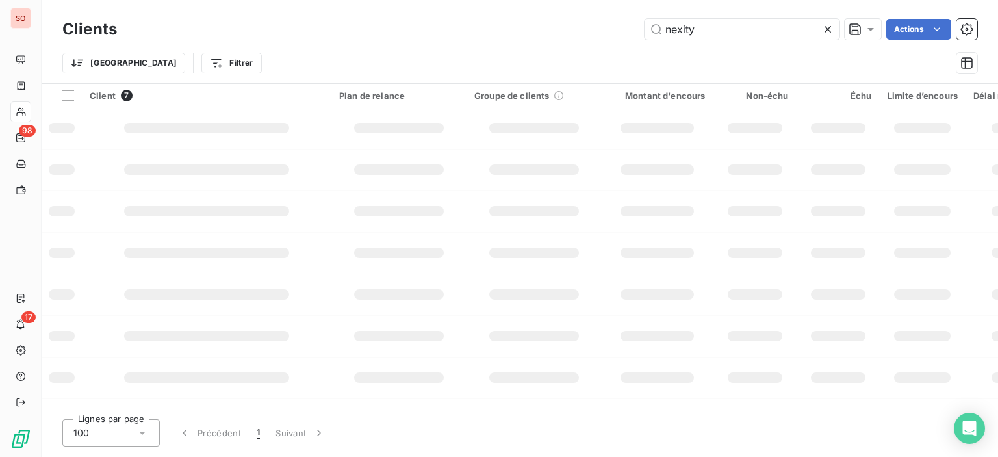
drag, startPoint x: 736, startPoint y: 29, endPoint x: 406, endPoint y: 3, distance: 331.8
click at [408, 5] on div "Clients nexity Actions Trier Filtrer" at bounding box center [520, 41] width 957 height 83
type input "cna00478"
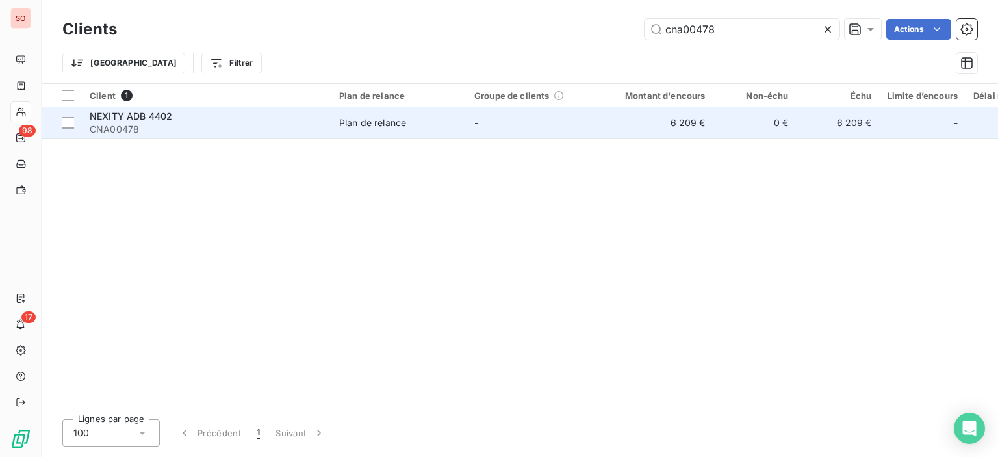
click at [274, 114] on div "NEXITY ADB 4402" at bounding box center [207, 116] width 234 height 13
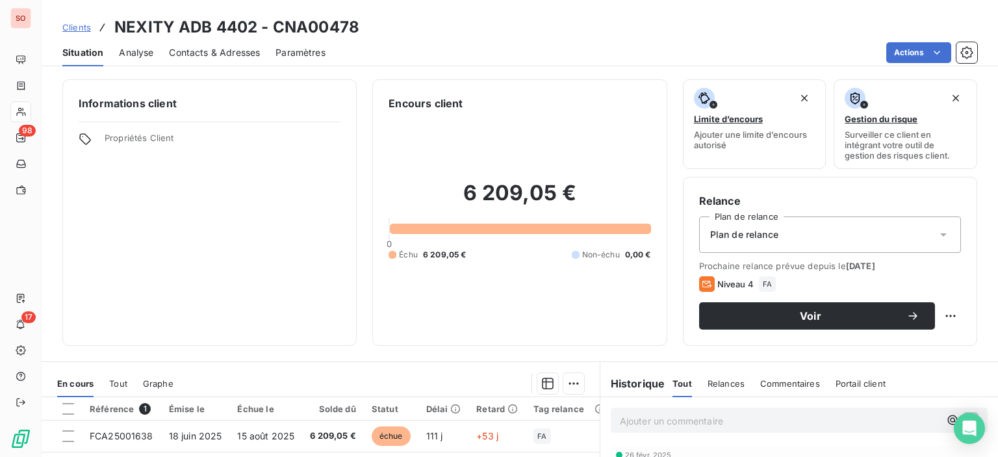
click at [255, 58] on span "Contacts & Adresses" at bounding box center [214, 52] width 91 height 13
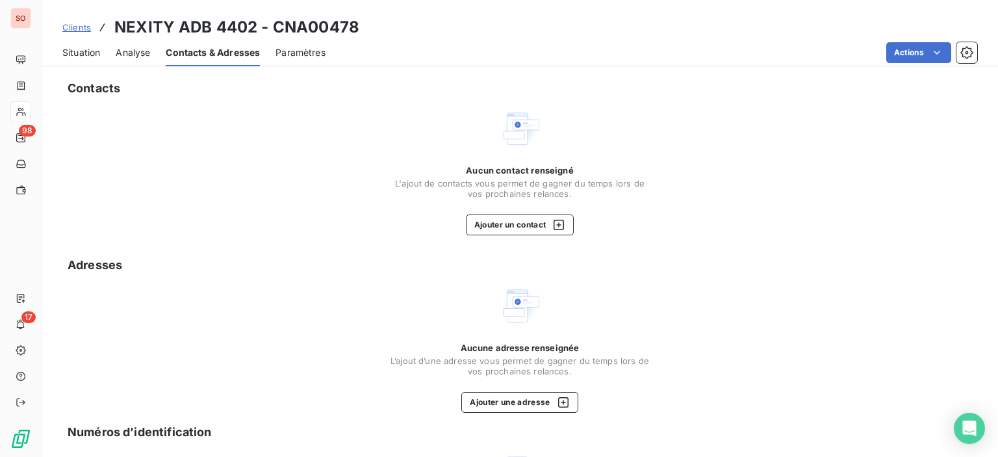
click at [91, 59] on div "Situation" at bounding box center [81, 52] width 38 height 27
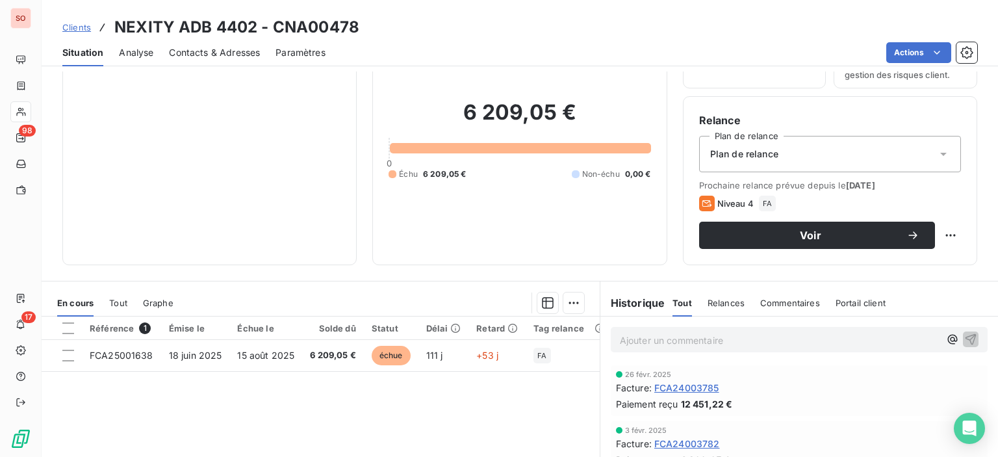
scroll to position [130, 0]
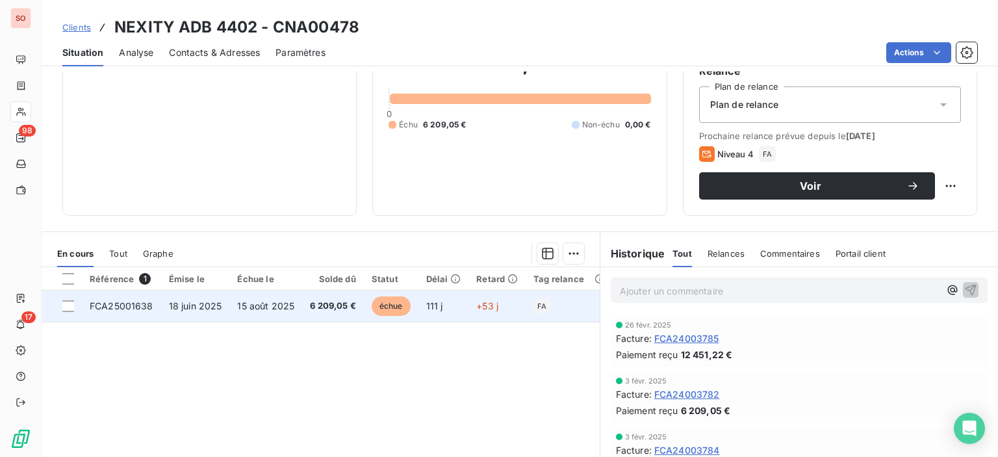
click at [441, 320] on td "111 j" at bounding box center [444, 306] width 51 height 31
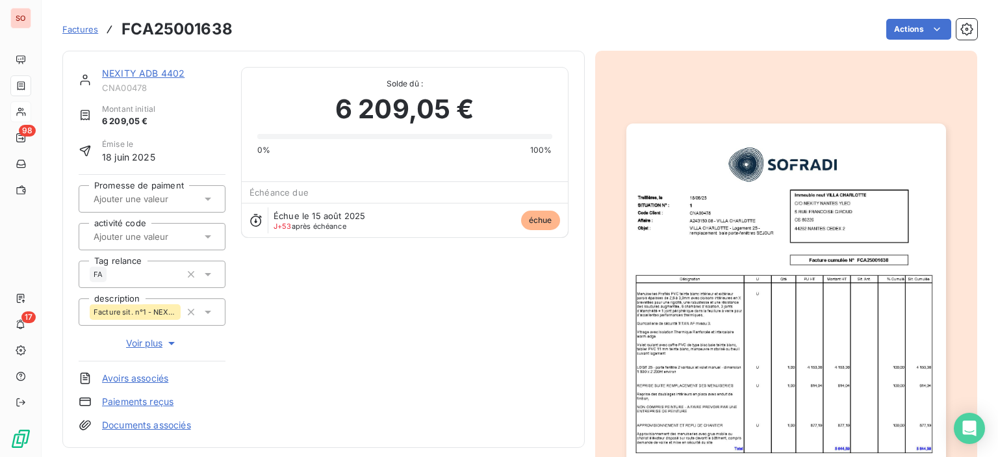
click at [799, 289] on img "button" at bounding box center [787, 349] width 320 height 452
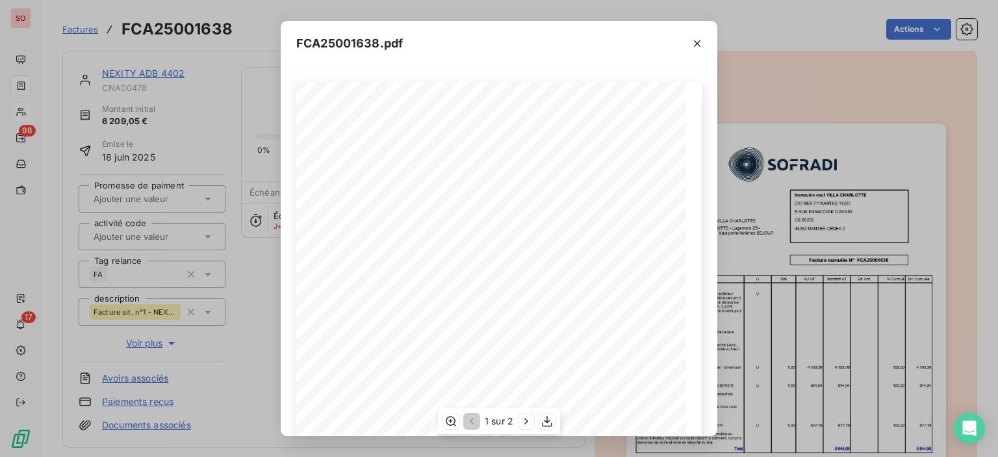
scroll to position [212, 0]
click at [701, 38] on icon "button" at bounding box center [697, 43] width 13 height 13
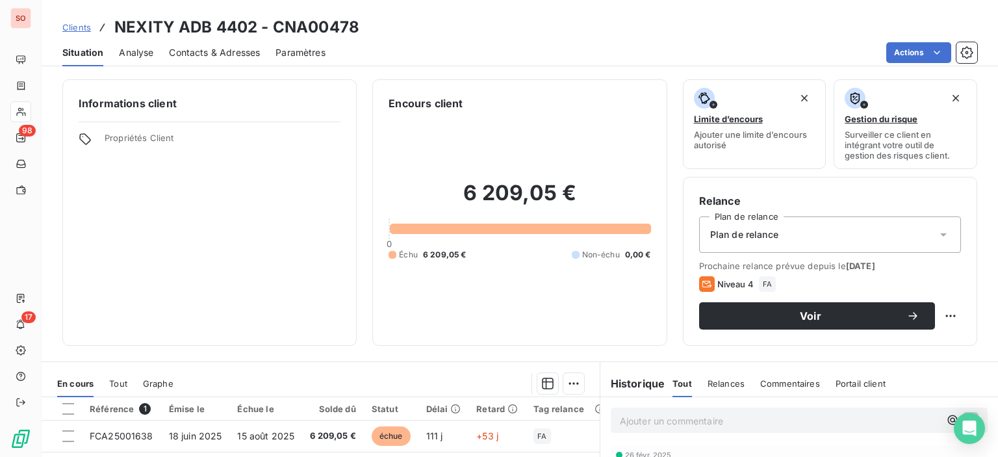
click at [200, 55] on span "Contacts & Adresses" at bounding box center [214, 52] width 91 height 13
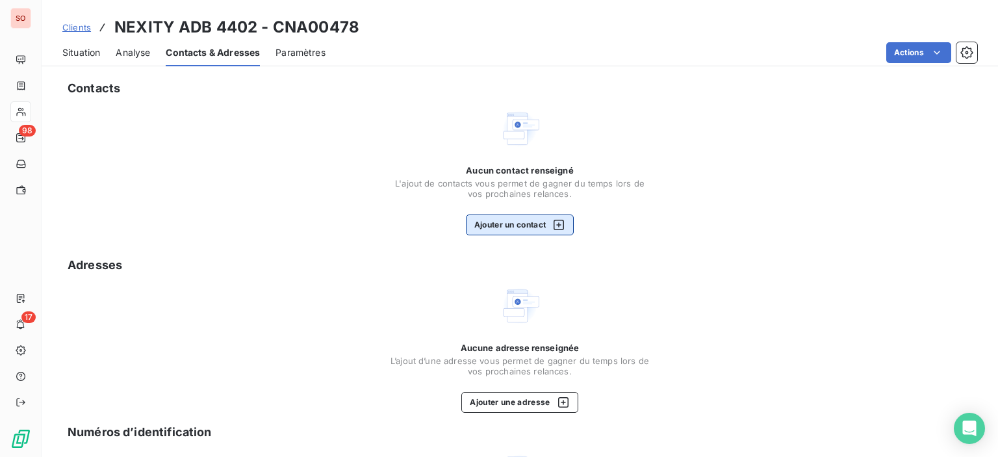
click at [552, 228] on icon "button" at bounding box center [558, 224] width 13 height 13
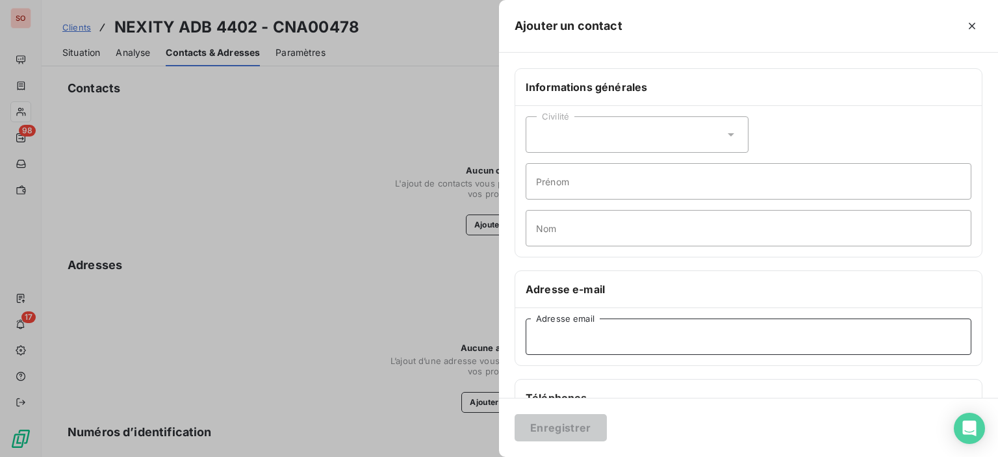
paste input "[EMAIL_ADDRESS][DOMAIN_NAME]"
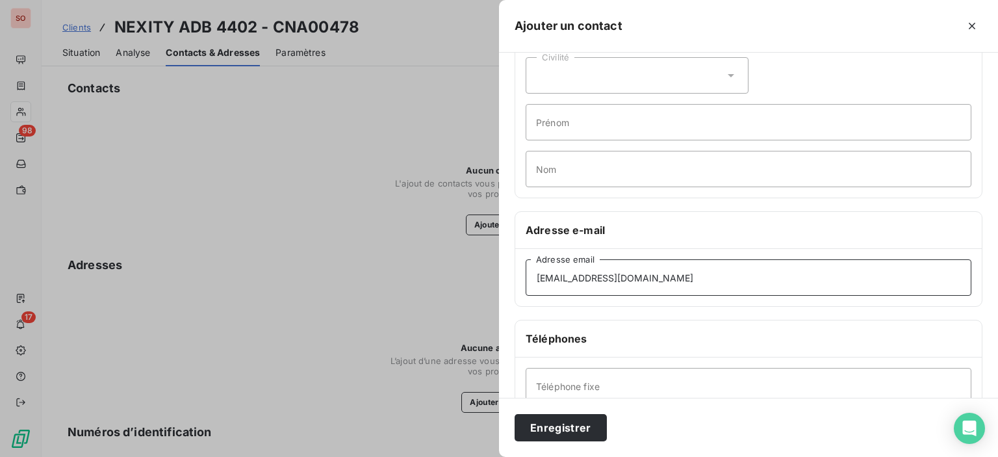
scroll to position [130, 0]
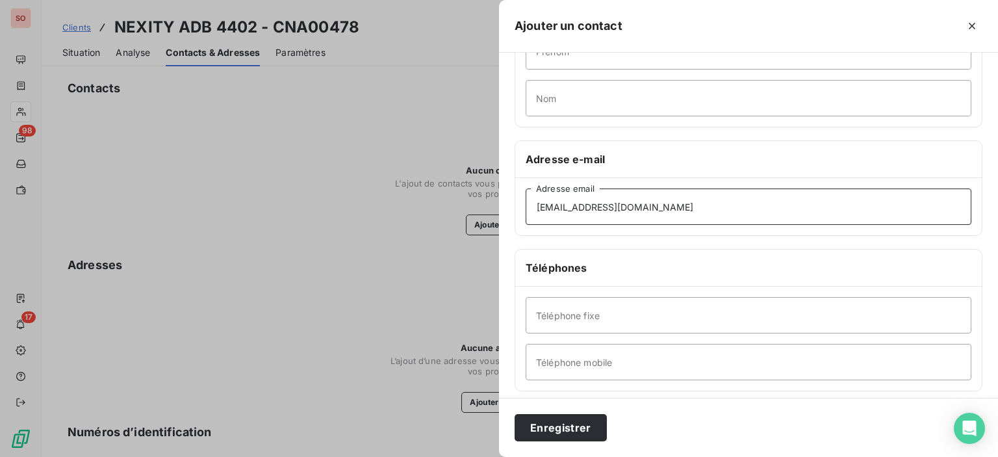
type input "[EMAIL_ADDRESS][DOMAIN_NAME]"
click at [582, 318] on input "Téléphone fixe" at bounding box center [749, 315] width 446 height 36
type input "02 40 48 71 00"
click at [557, 441] on button "Enregistrer" at bounding box center [561, 427] width 92 height 27
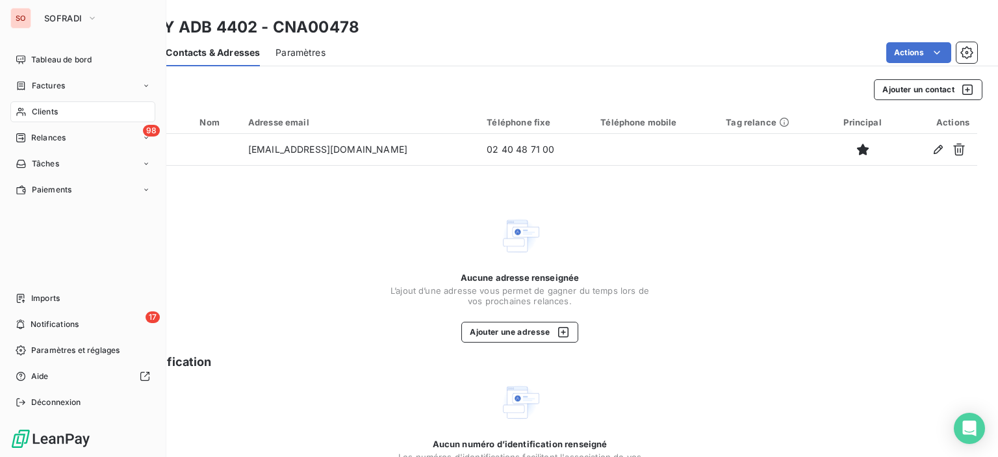
click at [29, 108] on div "Clients" at bounding box center [82, 111] width 145 height 21
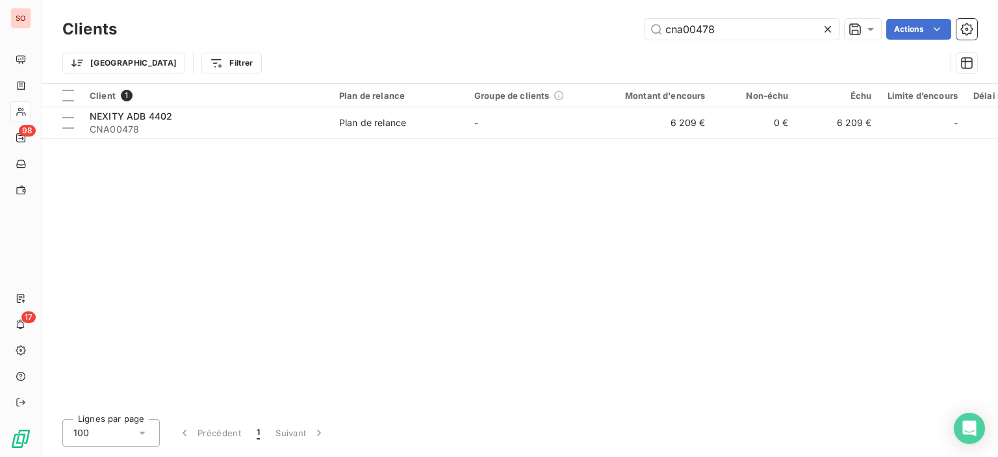
drag, startPoint x: 743, startPoint y: 30, endPoint x: 380, endPoint y: -14, distance: 365.9
click at [380, 0] on html "SO 98 17 Clients cna00478 Actions Trier Filtrer Client 1 Plan de relance Groupe…" at bounding box center [499, 228] width 998 height 457
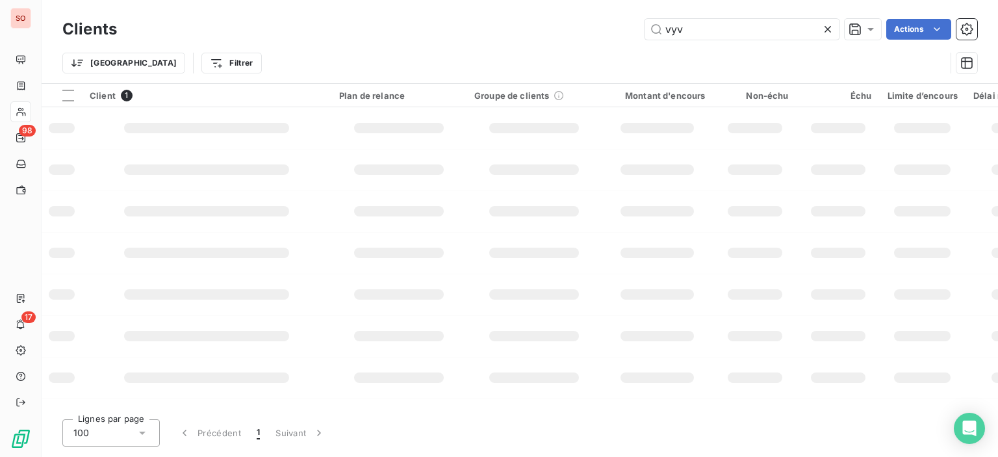
type input "vyv"
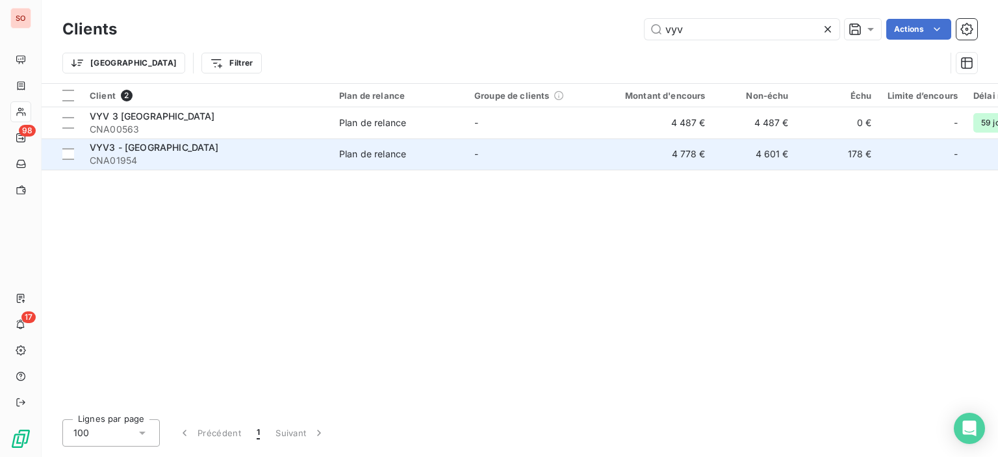
click at [224, 144] on div "VYV3 - [GEOGRAPHIC_DATA]" at bounding box center [207, 147] width 234 height 13
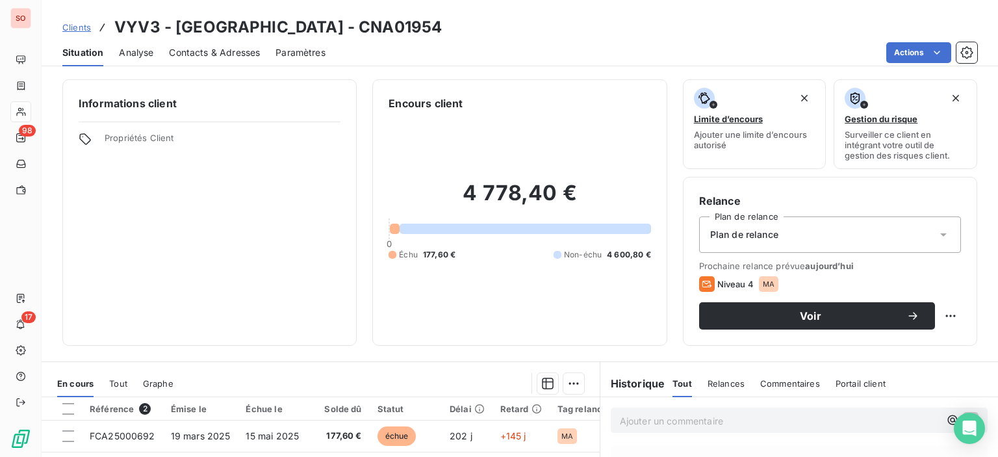
click at [252, 52] on span "Contacts & Adresses" at bounding box center [214, 52] width 91 height 13
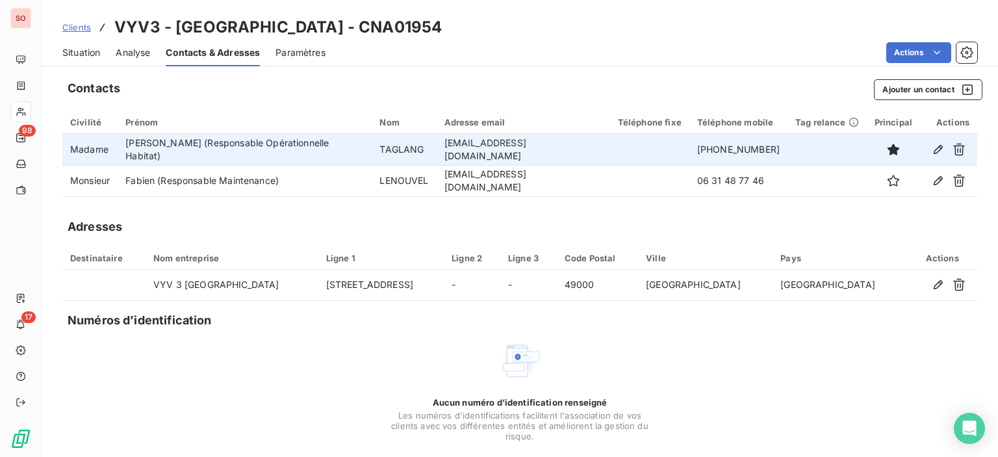
drag, startPoint x: 679, startPoint y: 214, endPoint x: 538, endPoint y: 135, distance: 161.2
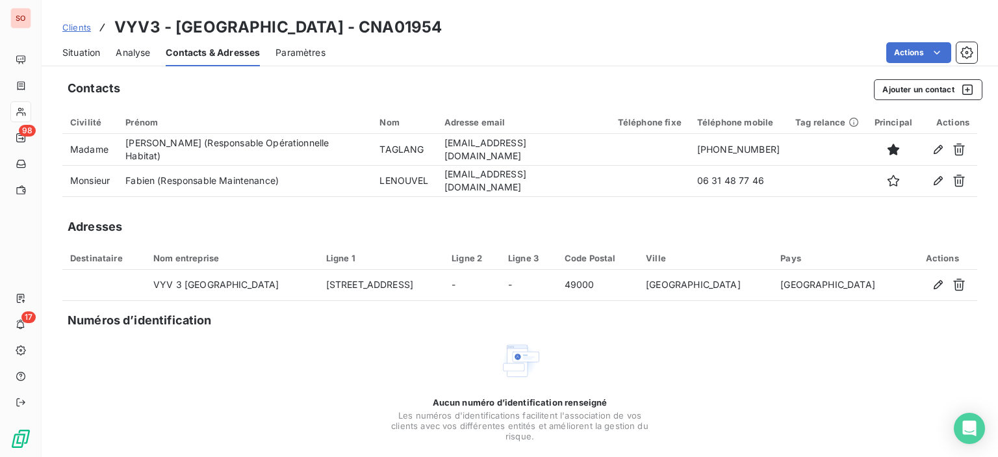
drag, startPoint x: 538, startPoint y: 135, endPoint x: 559, endPoint y: 15, distance: 121.4
click at [559, 15] on div "Clients VYV3 - [GEOGRAPHIC_DATA] - CNA01954 Situation Analyse Contacts & Adress…" at bounding box center [520, 33] width 957 height 66
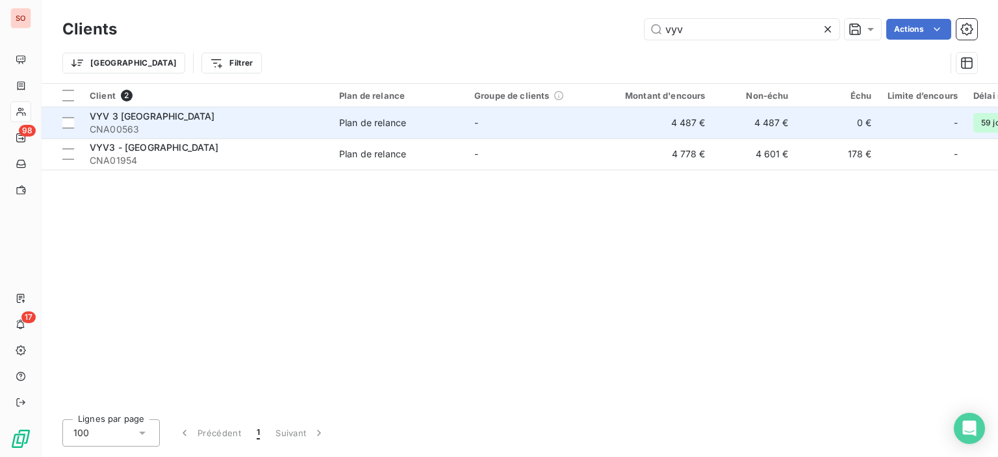
click at [216, 110] on div "VYV 3 [GEOGRAPHIC_DATA]" at bounding box center [207, 116] width 234 height 13
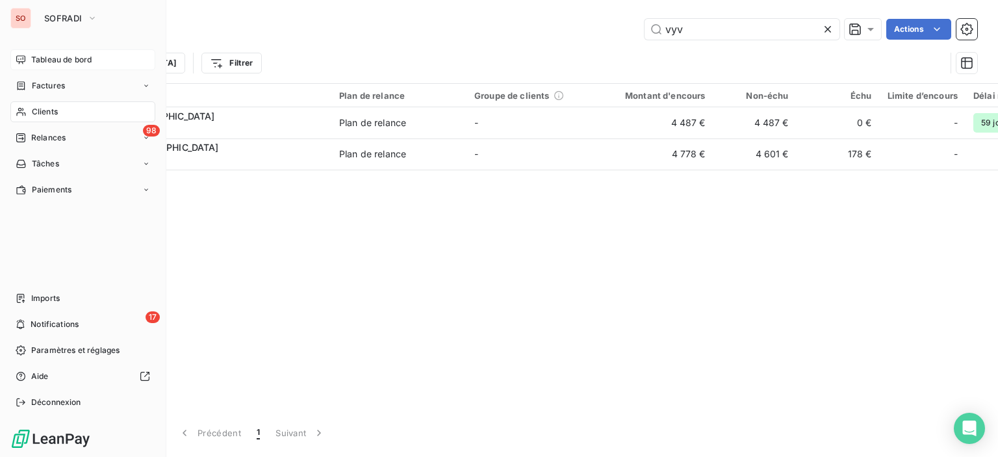
click at [65, 62] on span "Tableau de bord" at bounding box center [61, 60] width 60 height 12
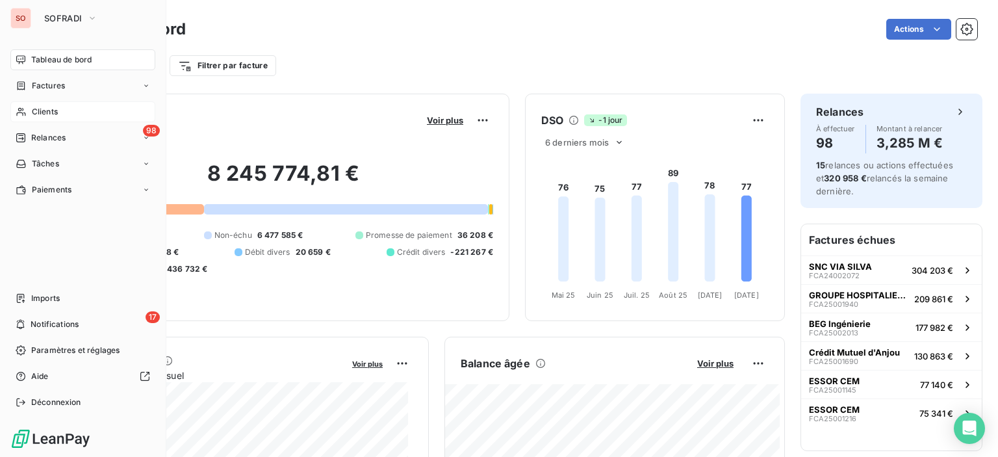
click at [55, 115] on span "Clients" at bounding box center [45, 112] width 26 height 12
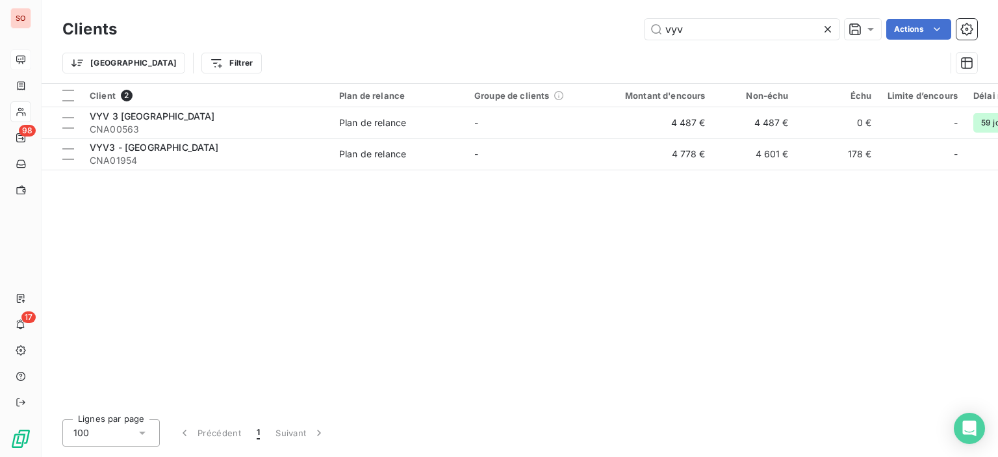
drag, startPoint x: 708, startPoint y: 32, endPoint x: 458, endPoint y: -1, distance: 251.8
click at [458, 0] on html "SO 98 17 Clients vyv Actions Trier Filtrer Client 2 Plan de relance Groupe de c…" at bounding box center [499, 228] width 998 height 457
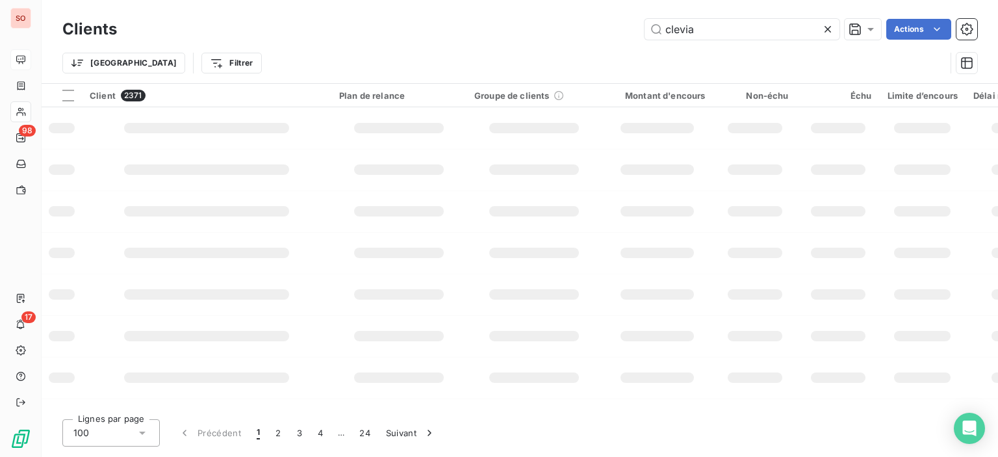
type input "clevia"
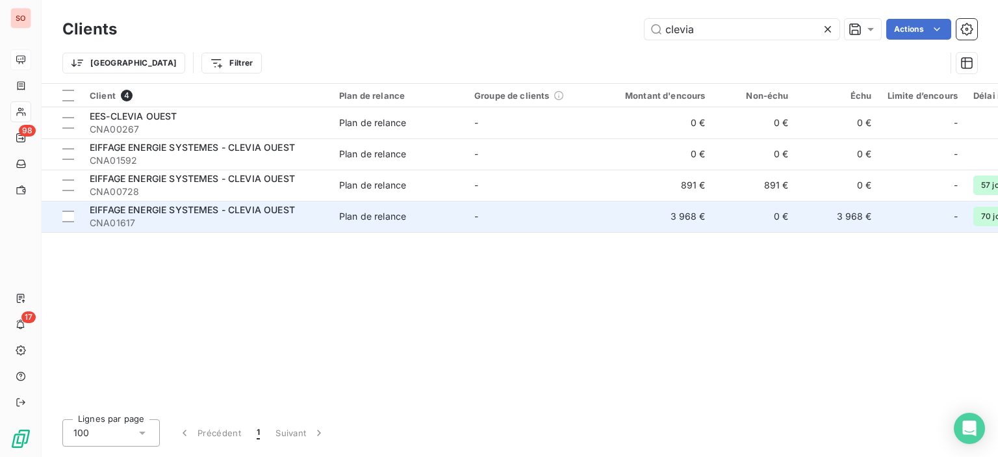
click at [275, 223] on span "CNA01617" at bounding box center [207, 222] width 234 height 13
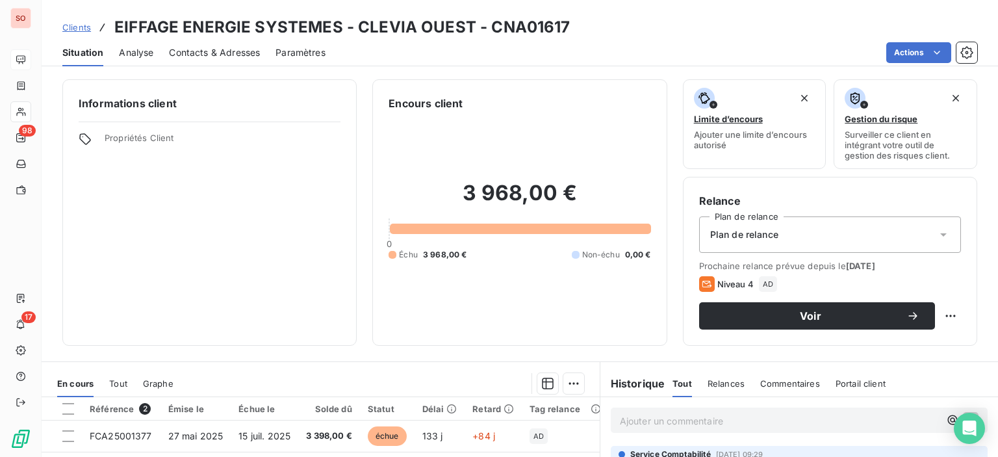
scroll to position [130, 0]
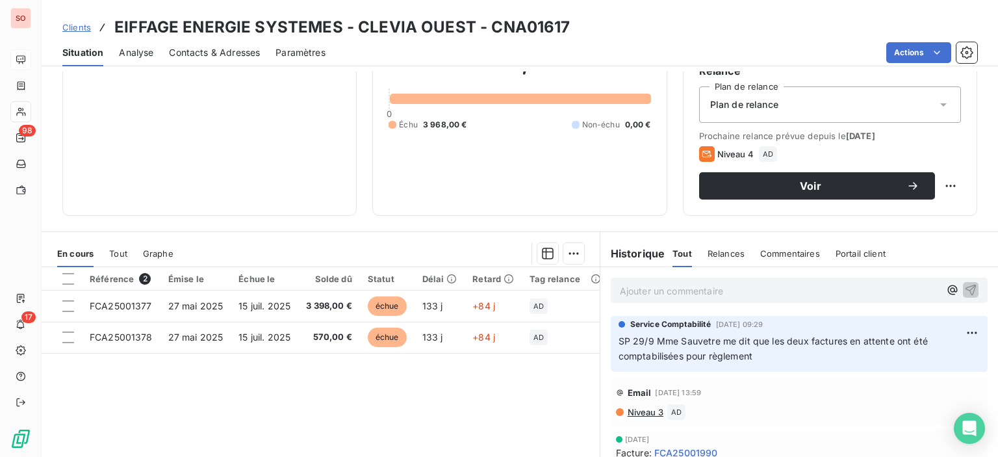
click at [274, 395] on div "Référence 2 Émise le Échue le Solde dû Statut Délai Retard Tag relance descript…" at bounding box center [321, 392] width 558 height 250
drag, startPoint x: 274, startPoint y: 395, endPoint x: 167, endPoint y: 392, distance: 107.3
click at [167, 392] on div "Référence 2 Émise le Échue le Solde dû Statut Délai Retard Tag relance descript…" at bounding box center [321, 392] width 558 height 250
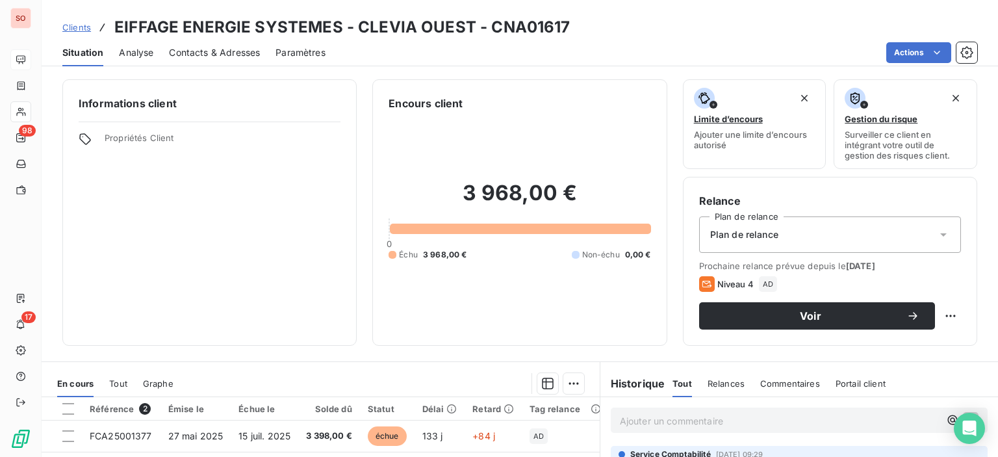
click at [208, 58] on span "Contacts & Adresses" at bounding box center [214, 52] width 91 height 13
